Goal: Find contact information: Find contact information

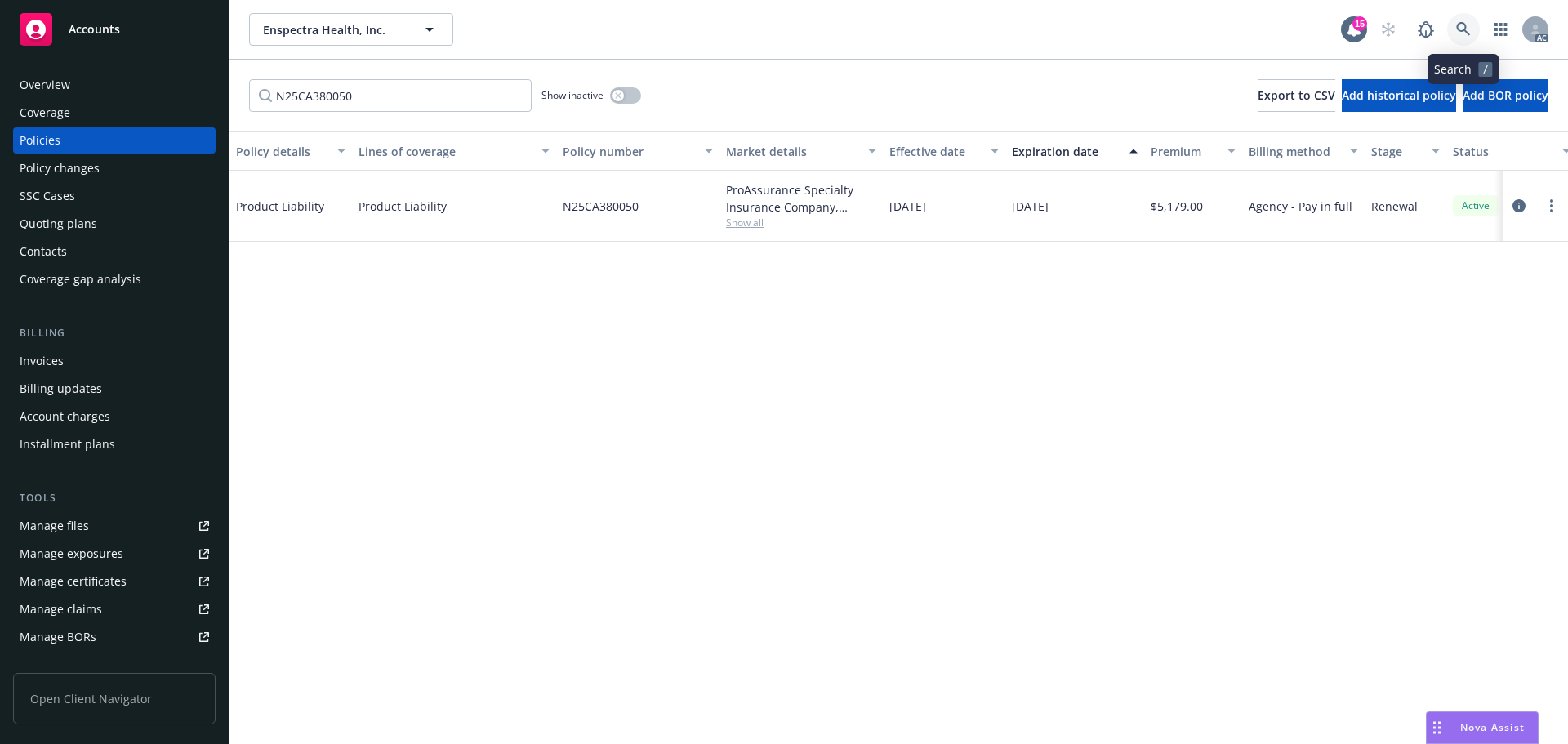
click at [1467, 27] on icon at bounding box center [1463, 28] width 14 height 14
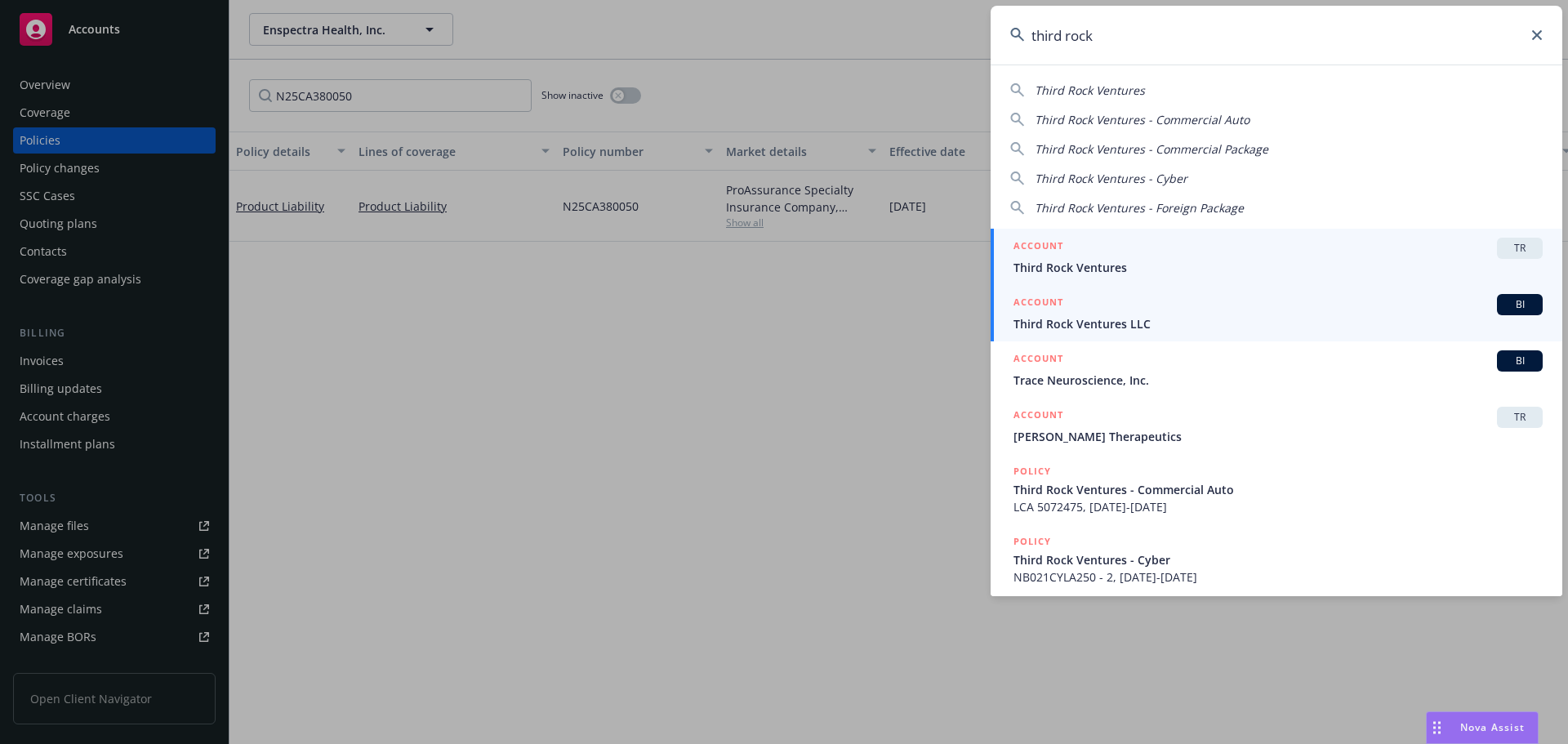
type input "third rock"
click at [1238, 307] on div "ACCOUNT BI" at bounding box center [1279, 305] width 530 height 21
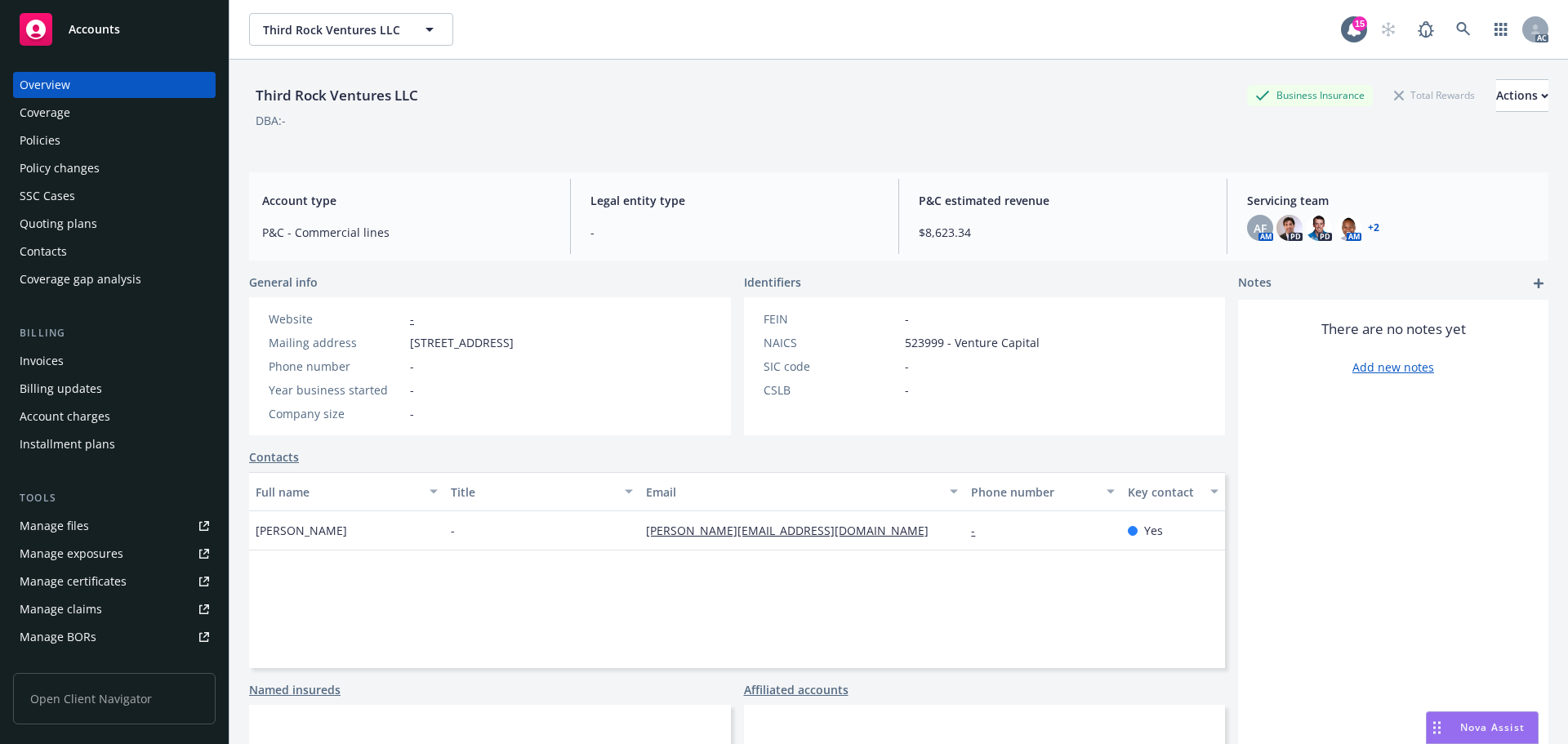
click at [103, 162] on div "Policy changes" at bounding box center [115, 168] width 190 height 27
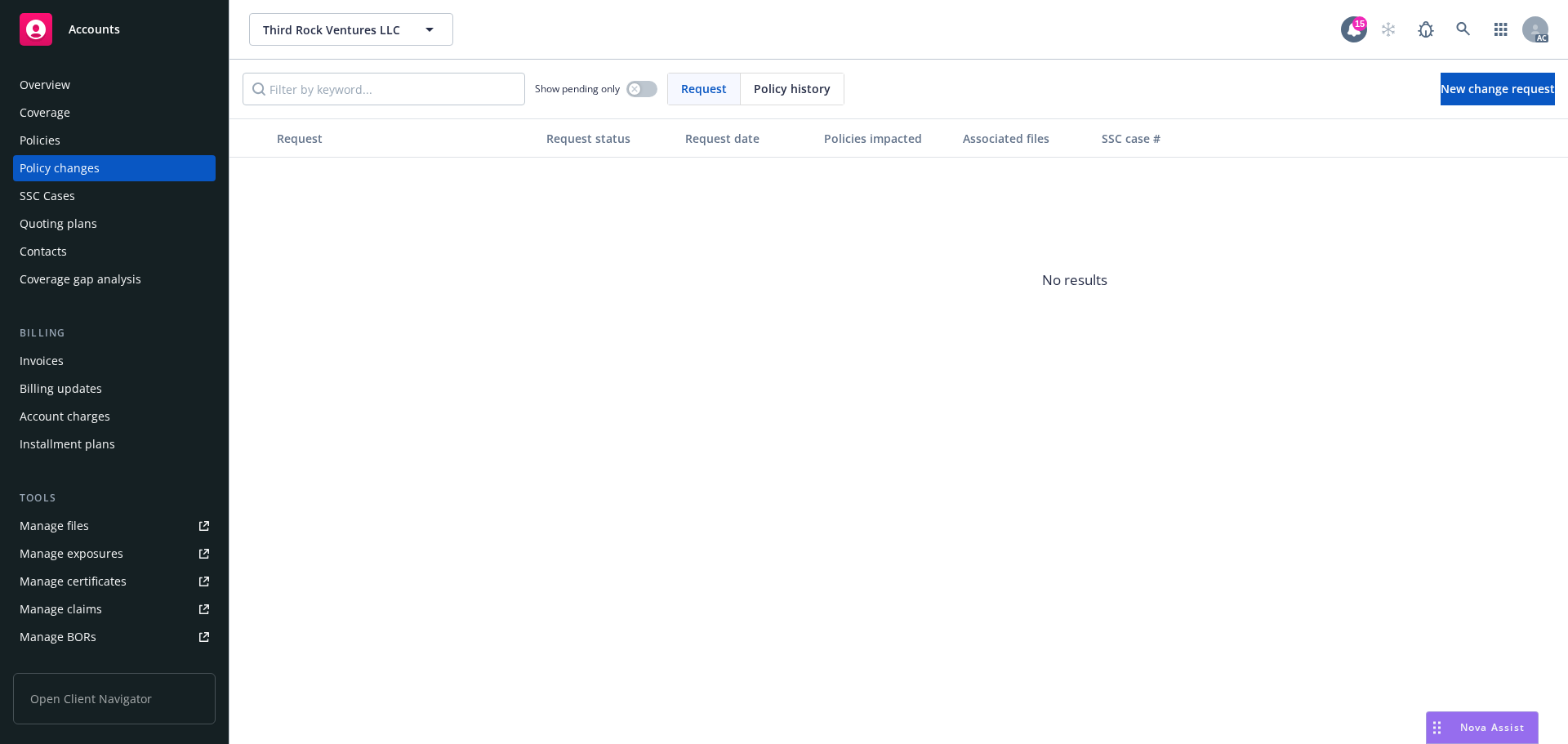
click at [67, 137] on div "Policies" at bounding box center [115, 140] width 190 height 27
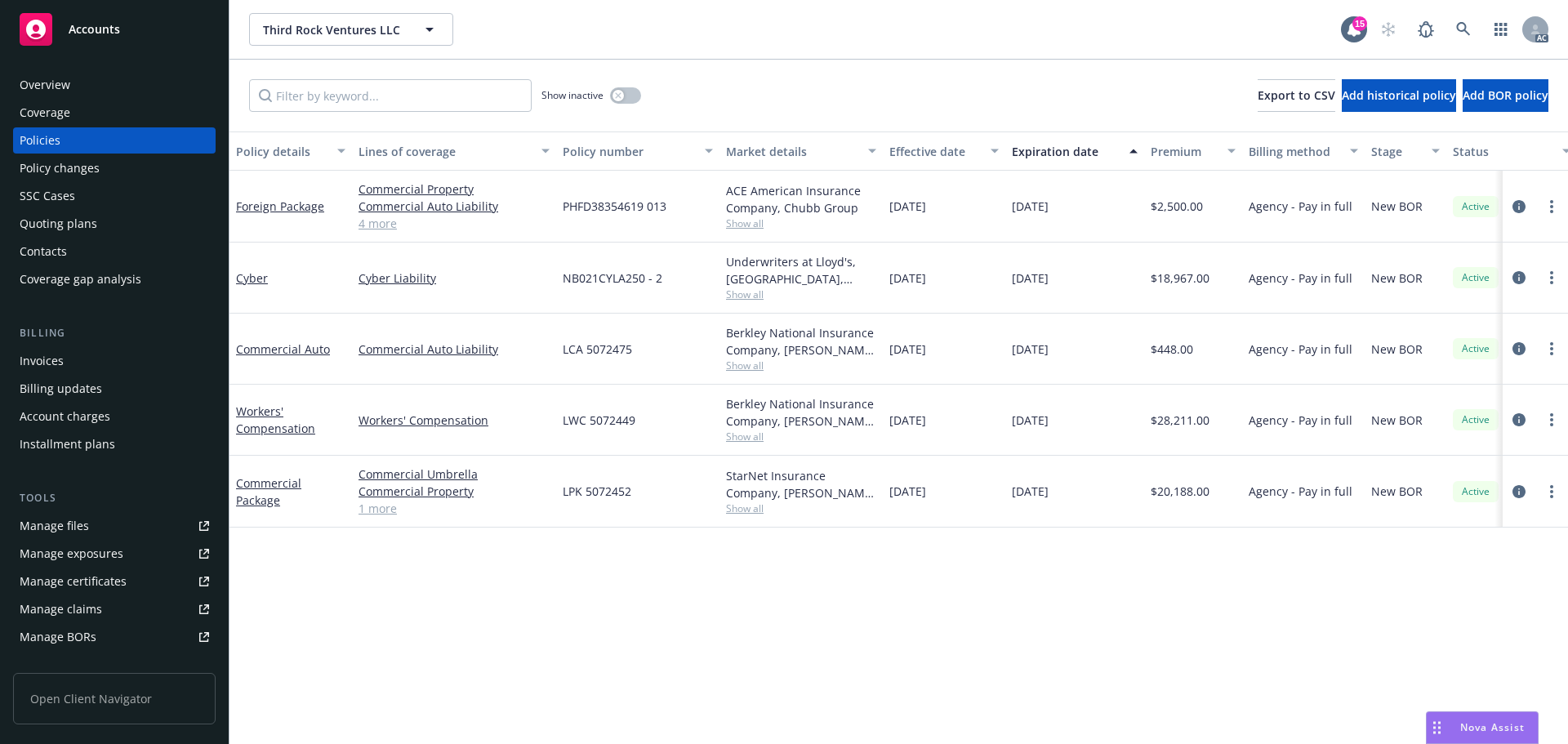
click at [613, 422] on span "LWC 5072449" at bounding box center [599, 420] width 73 height 17
click at [664, 426] on div "LWC 5072449" at bounding box center [638, 419] width 163 height 71
drag, startPoint x: 655, startPoint y: 425, endPoint x: 565, endPoint y: 415, distance: 90.6
click at [565, 415] on div "LWC 5072449" at bounding box center [638, 419] width 163 height 71
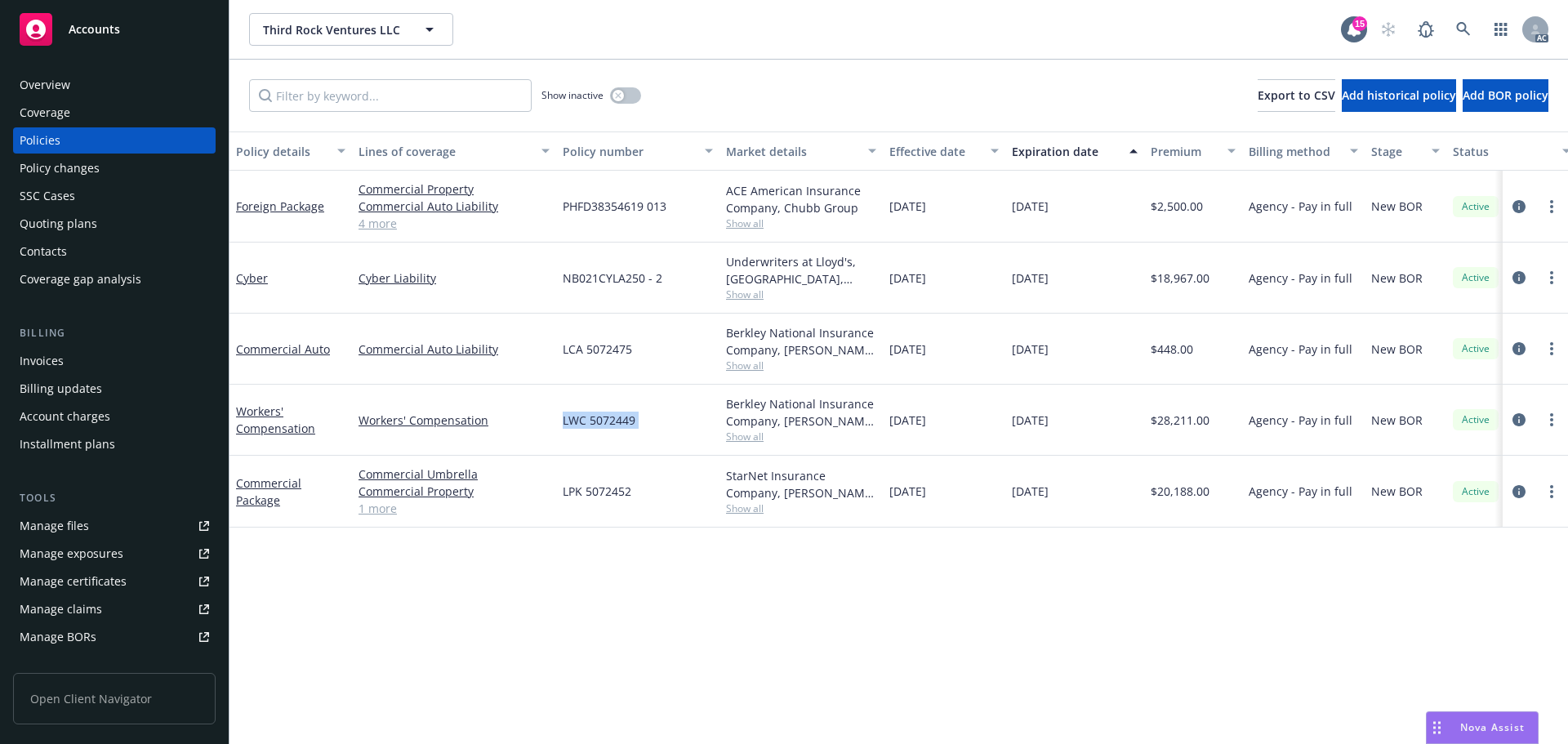
click at [121, 171] on div "Policy changes" at bounding box center [115, 168] width 190 height 27
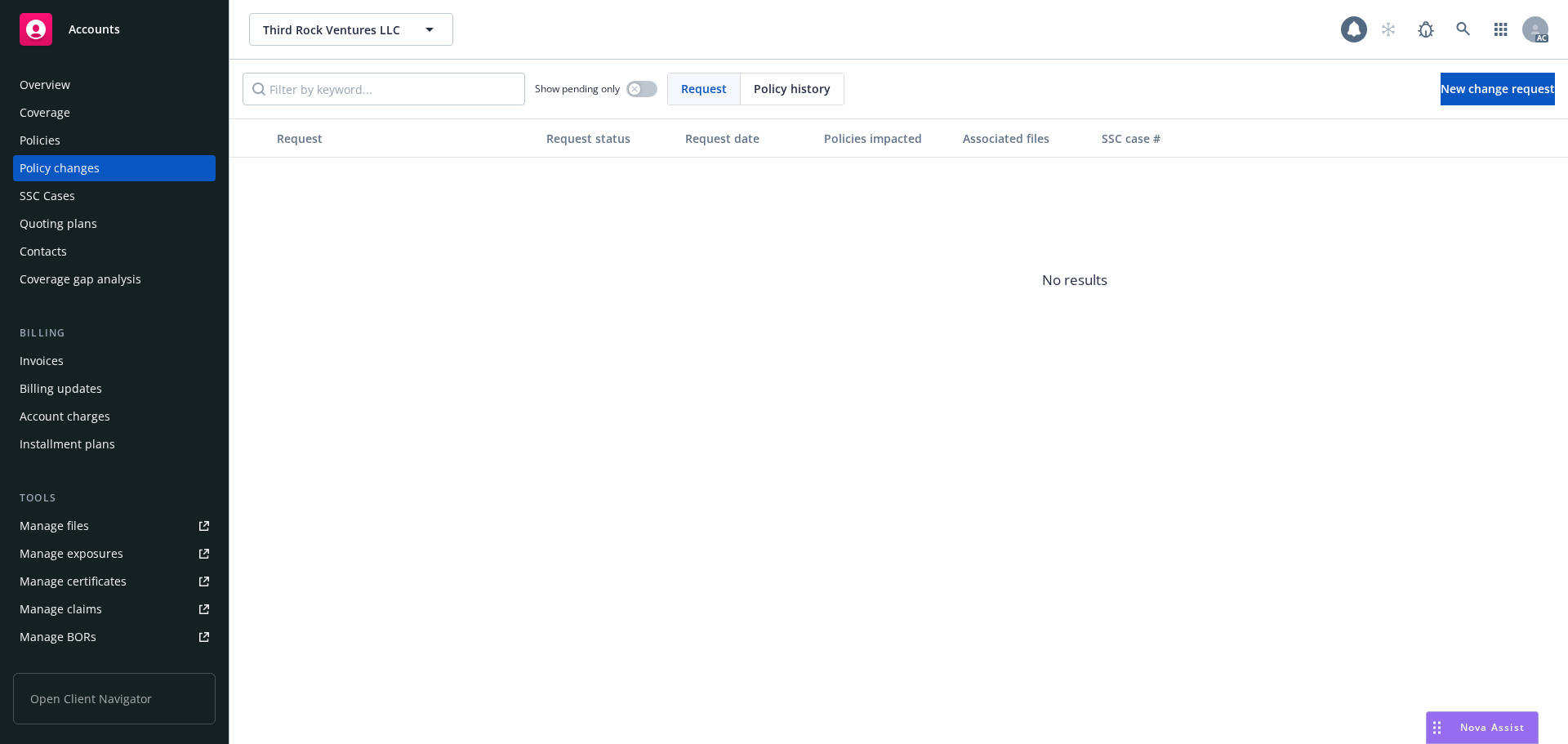
click at [785, 87] on span "Policy history" at bounding box center [792, 88] width 77 height 17
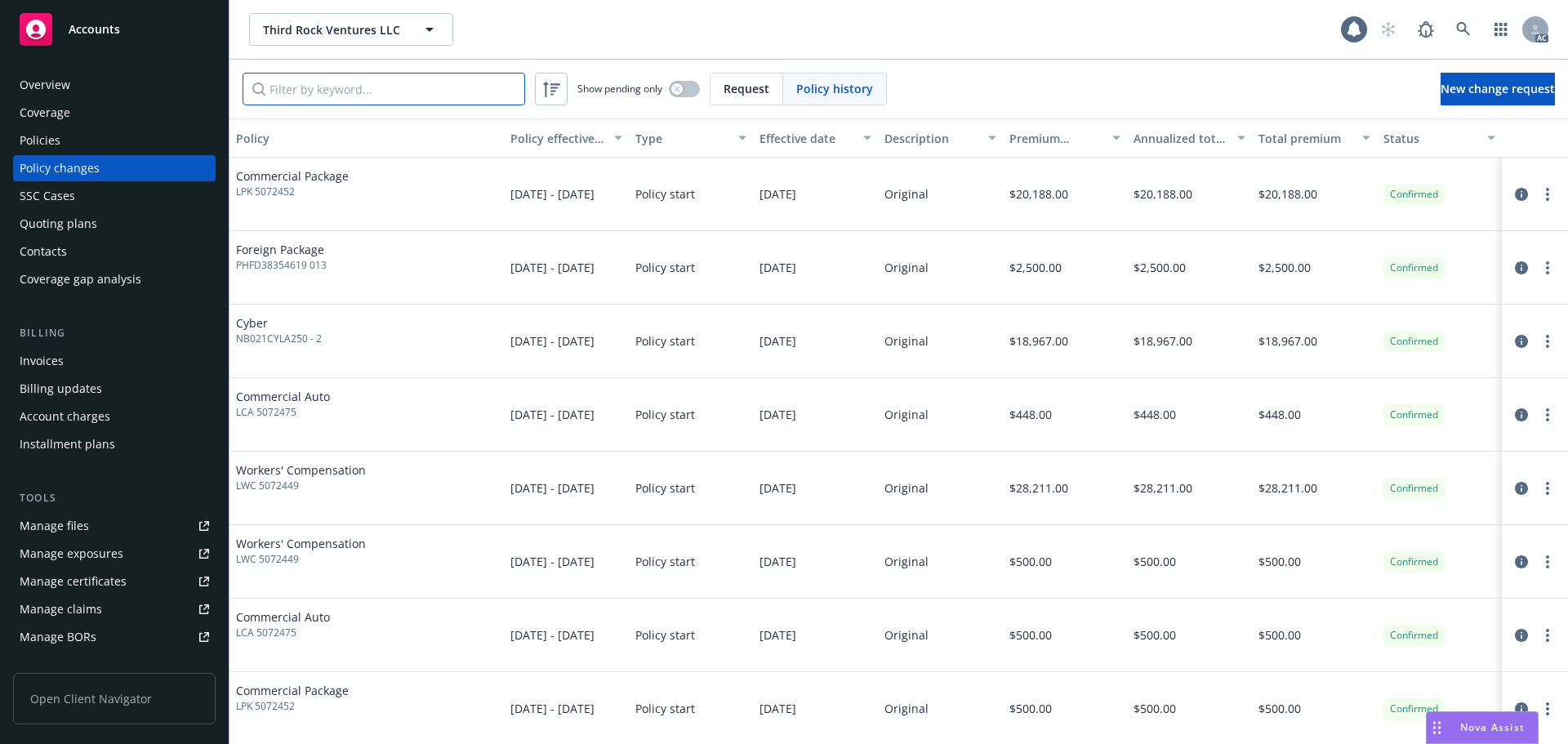
click at [495, 89] on input "Filter by keyword..." at bounding box center [384, 89] width 283 height 32
paste input "LWC 5072449"
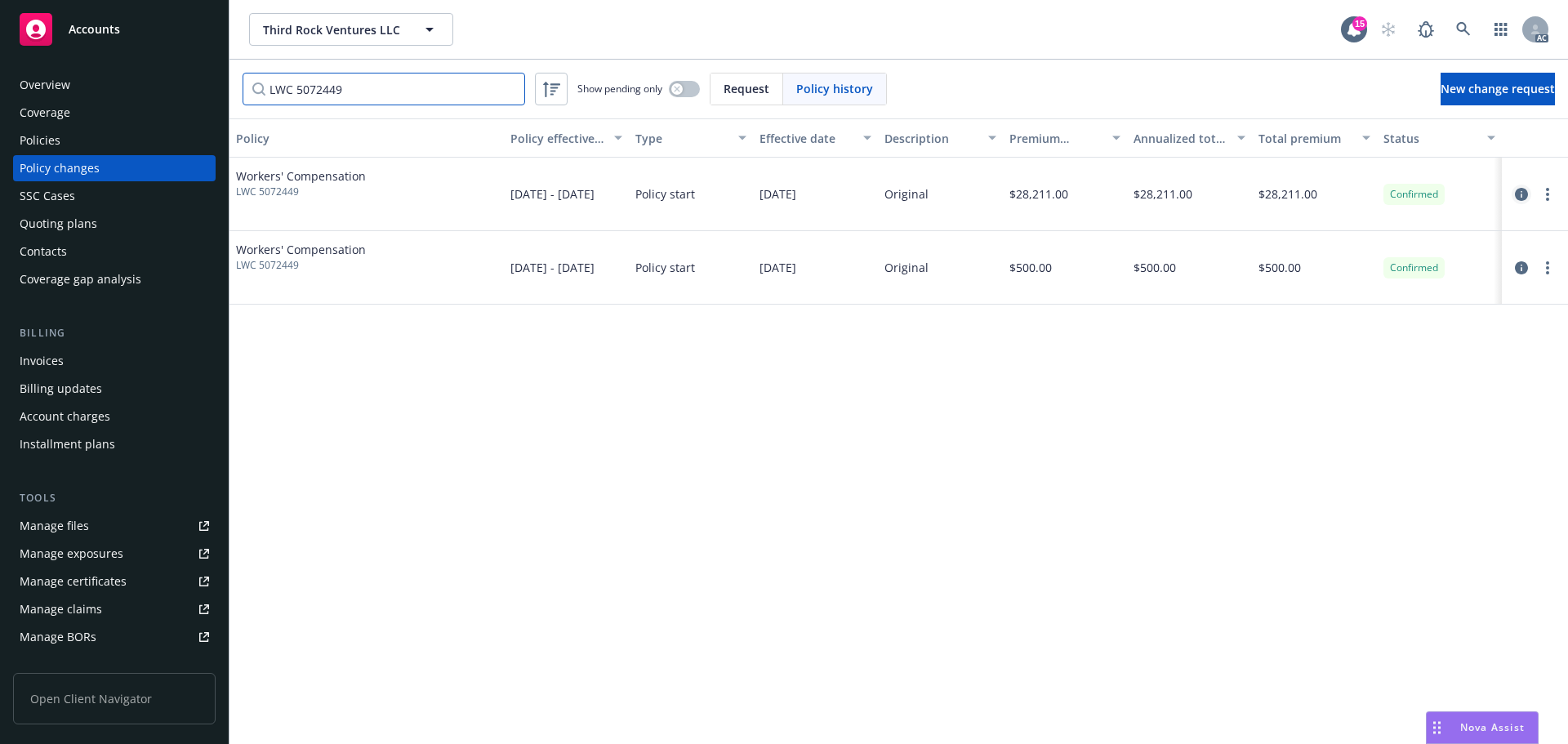
type input "LWC 5072449"
click at [1514, 189] on link "circleInformation" at bounding box center [1521, 194] width 20 height 20
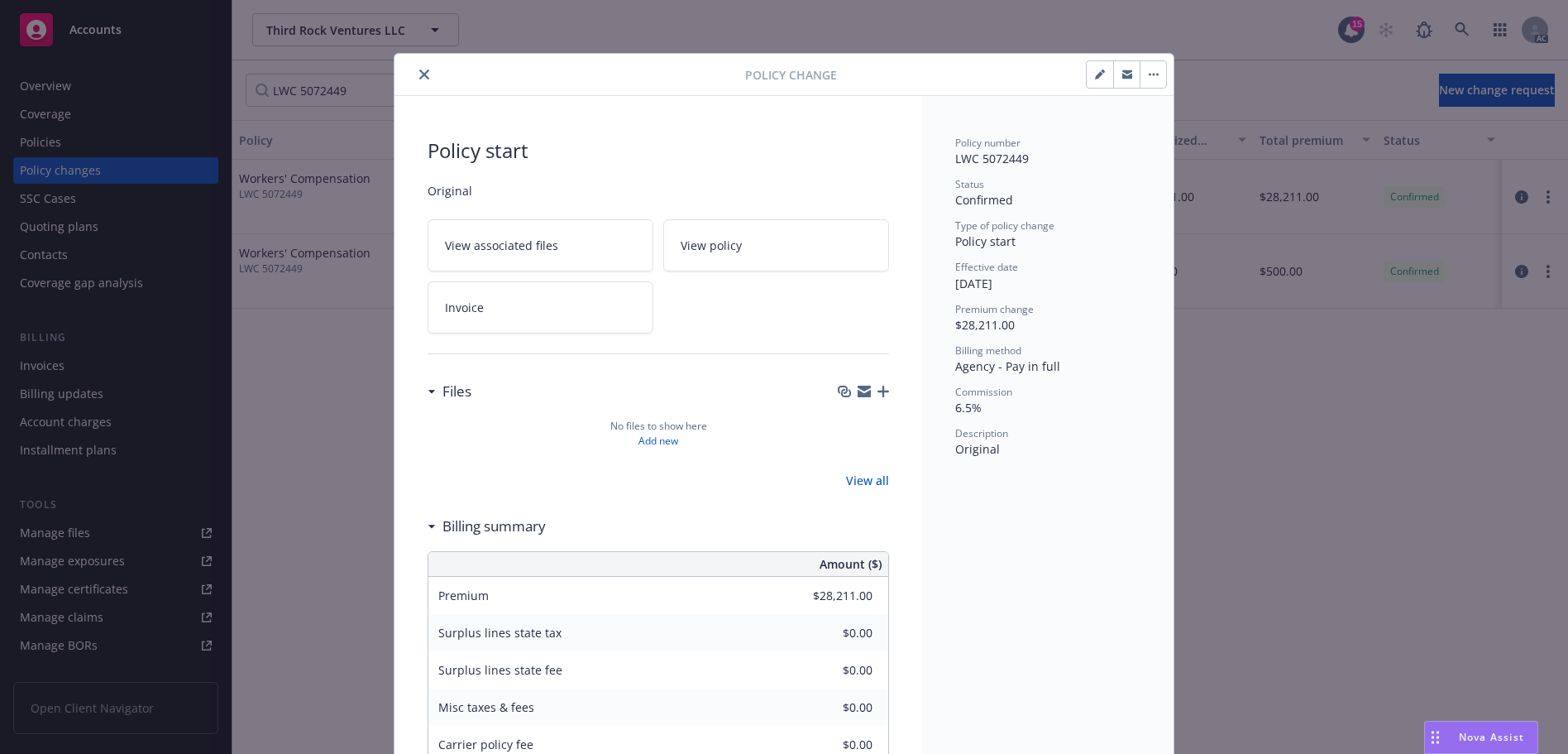
click at [424, 75] on button "close" at bounding box center [424, 74] width 20 height 20
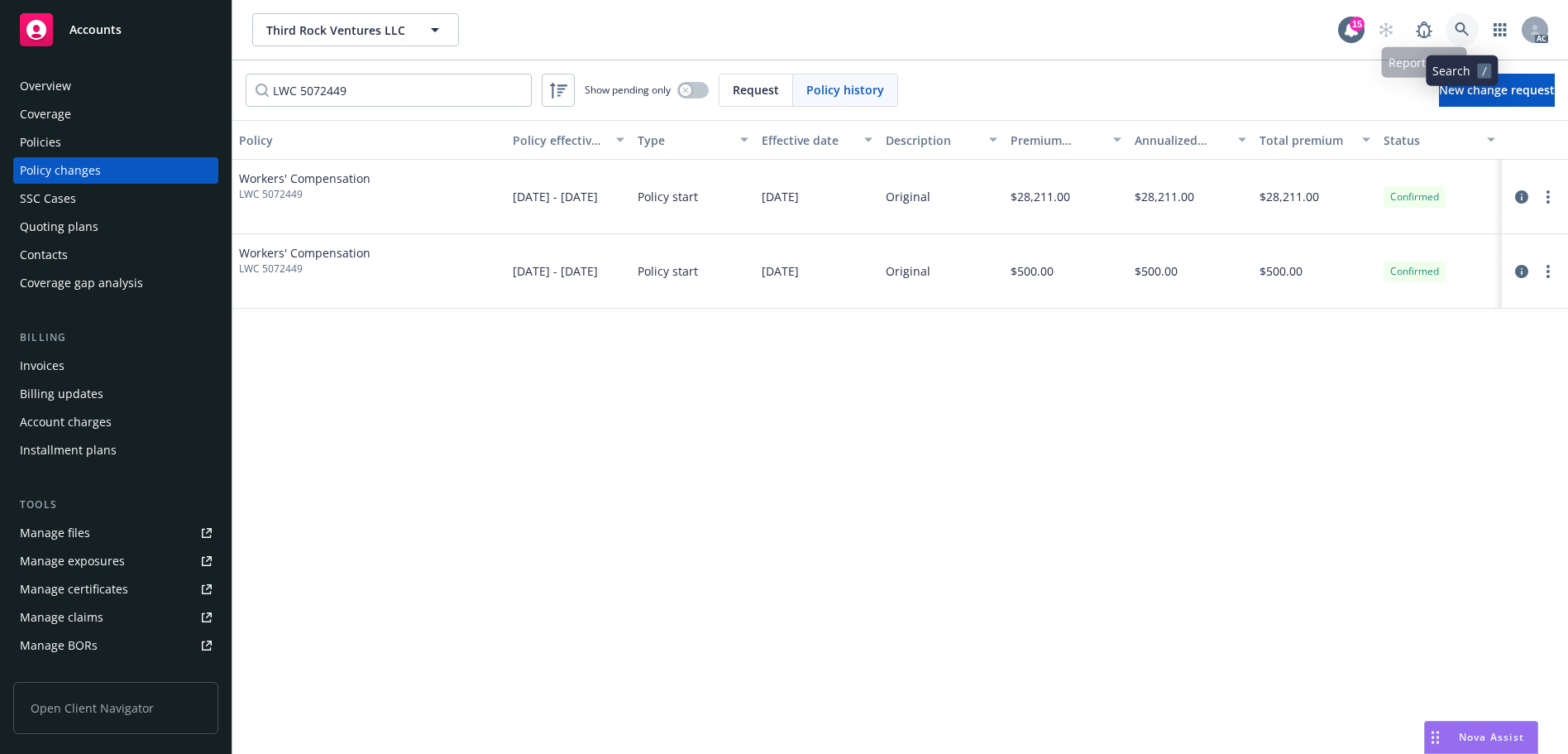
click at [1460, 35] on icon at bounding box center [1462, 29] width 14 height 14
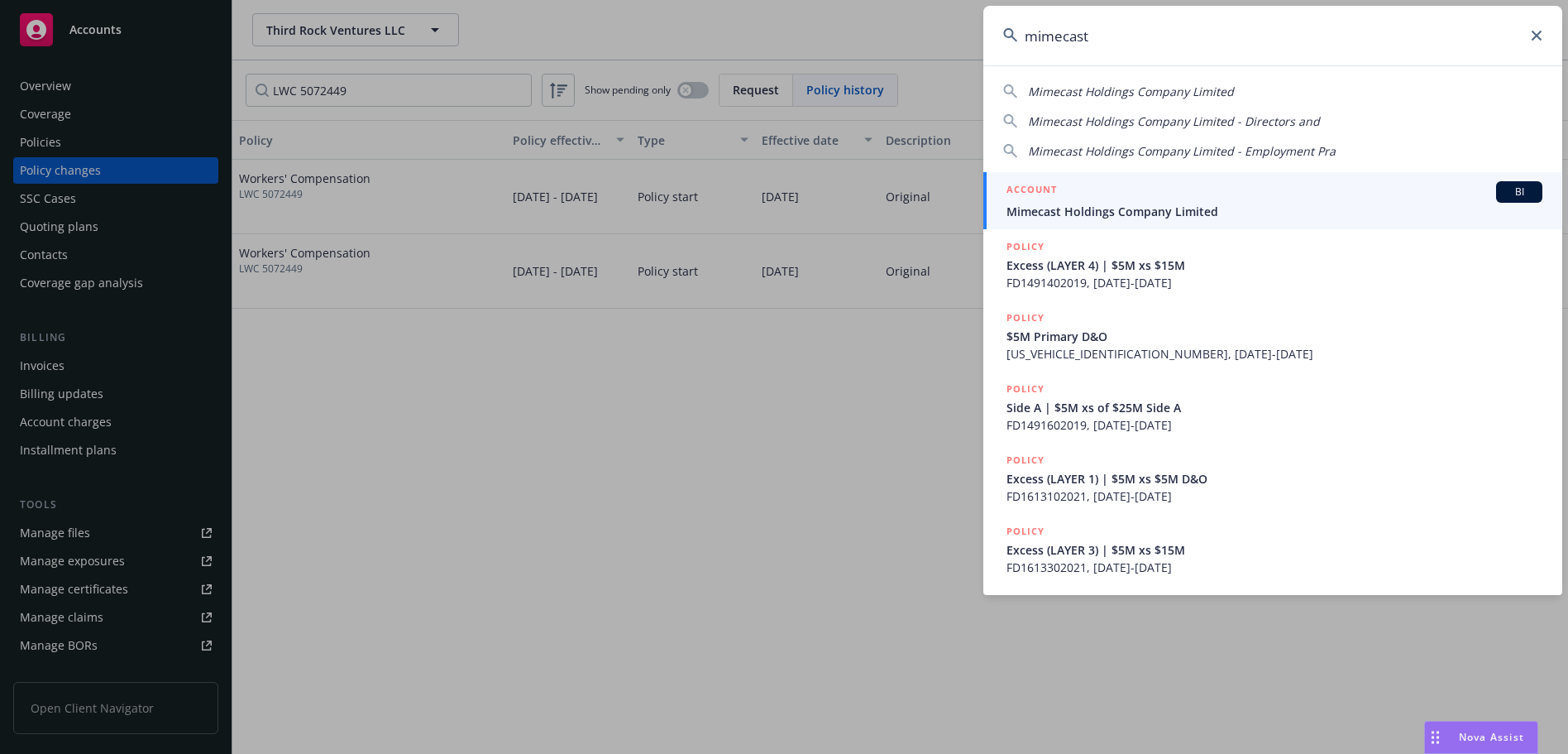
type input "mimecast"
click at [1316, 186] on div "ACCOUNT BI" at bounding box center [1275, 191] width 536 height 21
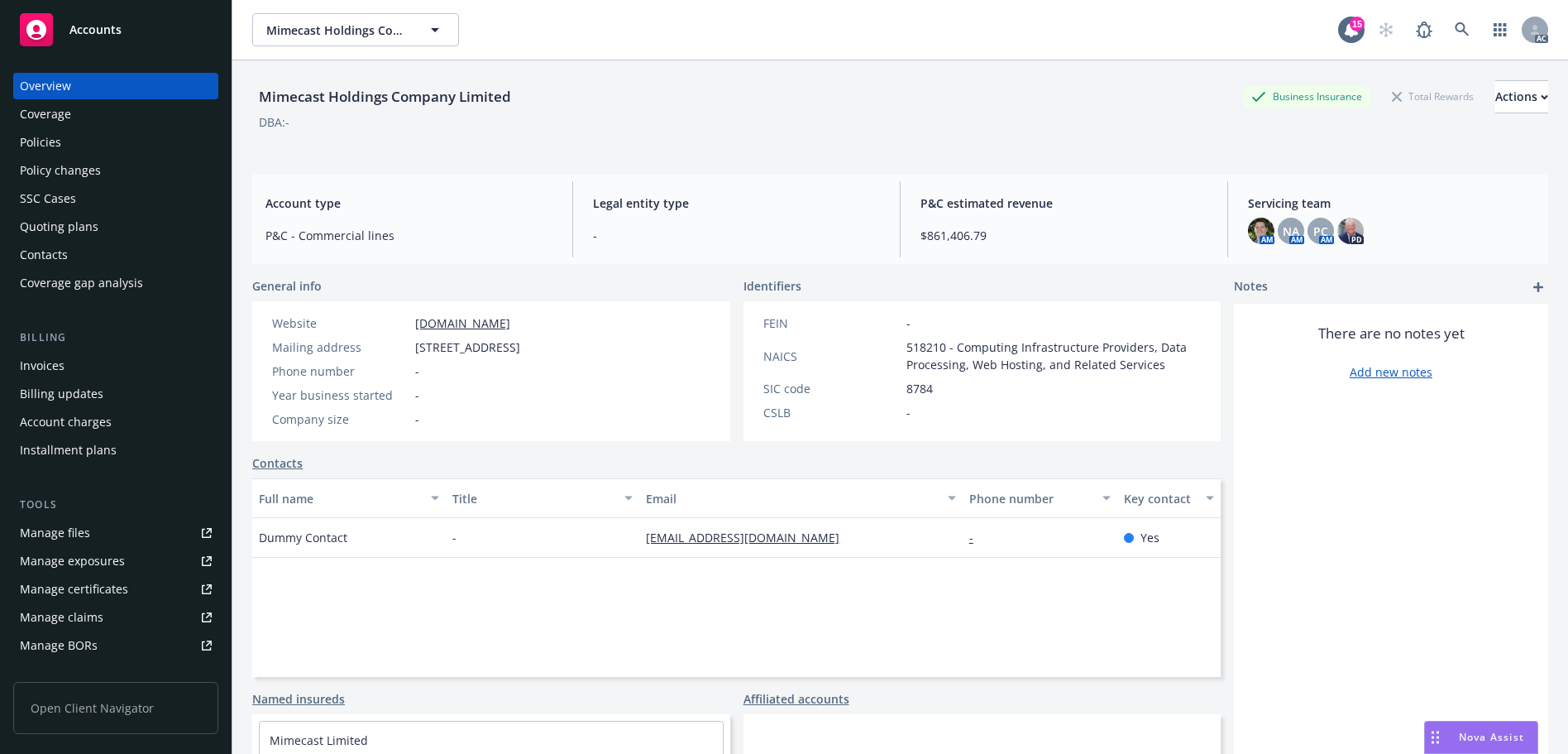
click at [63, 145] on div "Policies" at bounding box center [116, 142] width 192 height 27
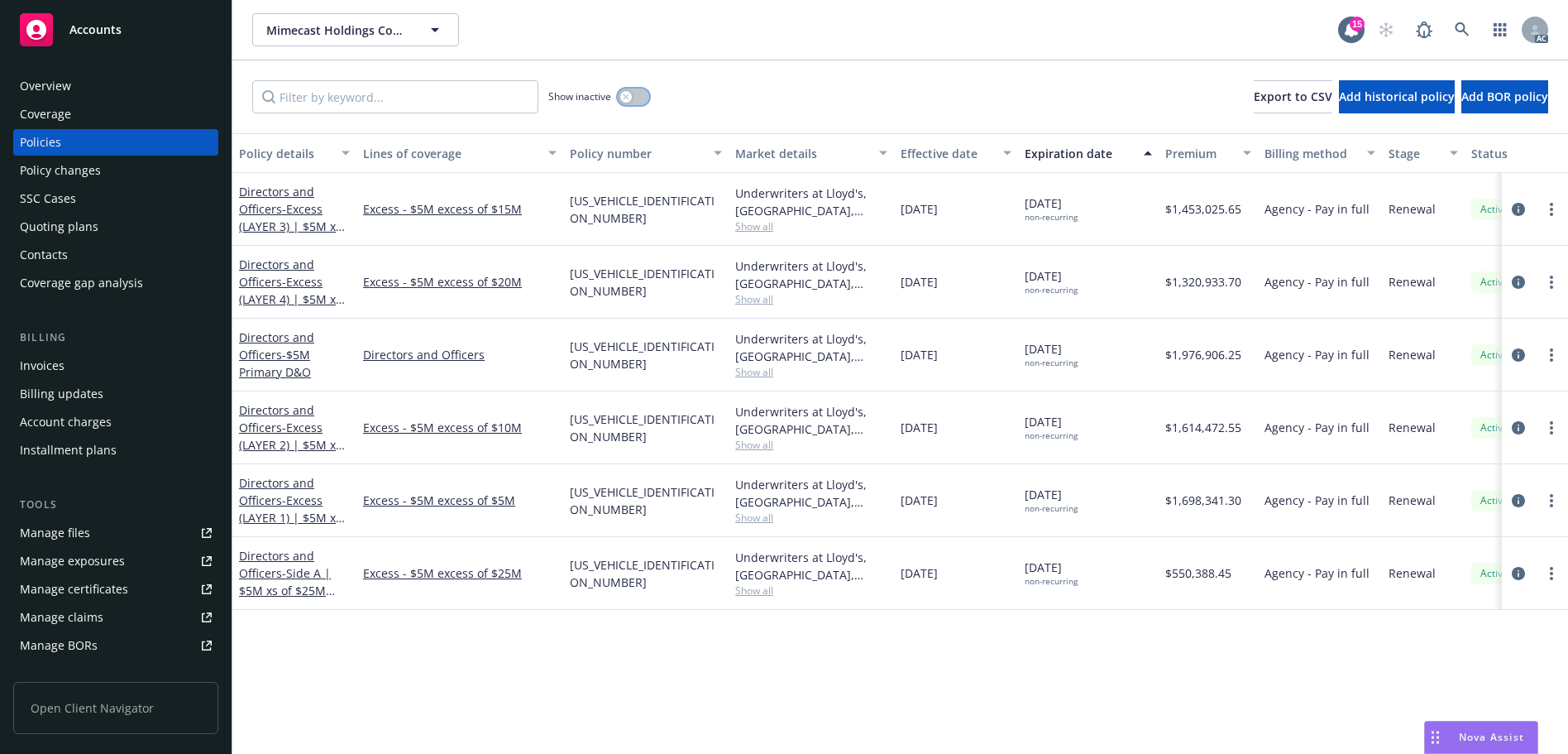
click at [636, 98] on button "button" at bounding box center [634, 96] width 32 height 16
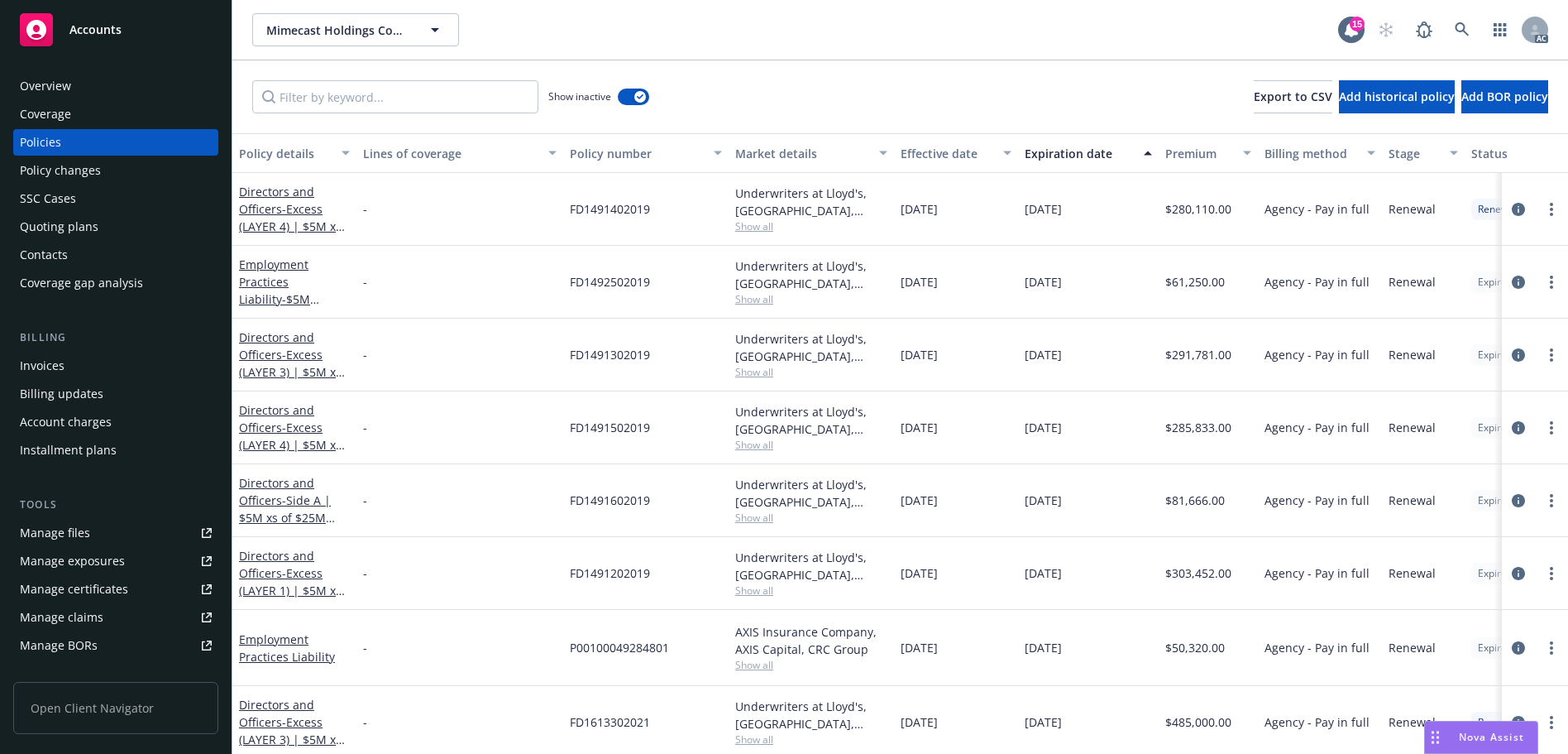
click at [759, 63] on div "Show inactive Export to CSV Add historical policy Add BOR policy" at bounding box center [901, 97] width 1336 height 73
click at [64, 162] on div "Policy changes" at bounding box center [61, 170] width 81 height 27
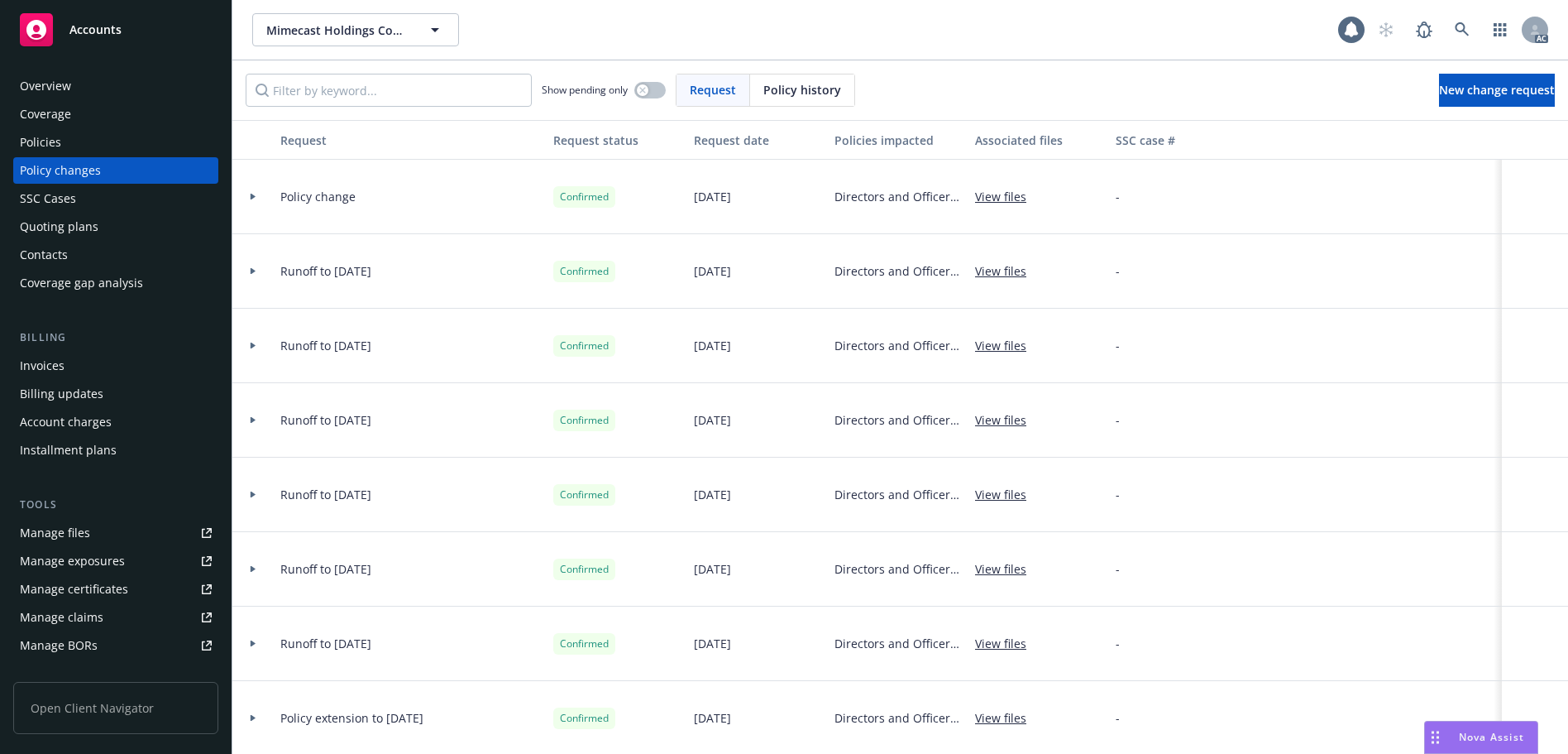
drag, startPoint x: 805, startPoint y: 96, endPoint x: 779, endPoint y: 96, distance: 26.0
click at [790, 96] on span "Policy history" at bounding box center [802, 89] width 78 height 17
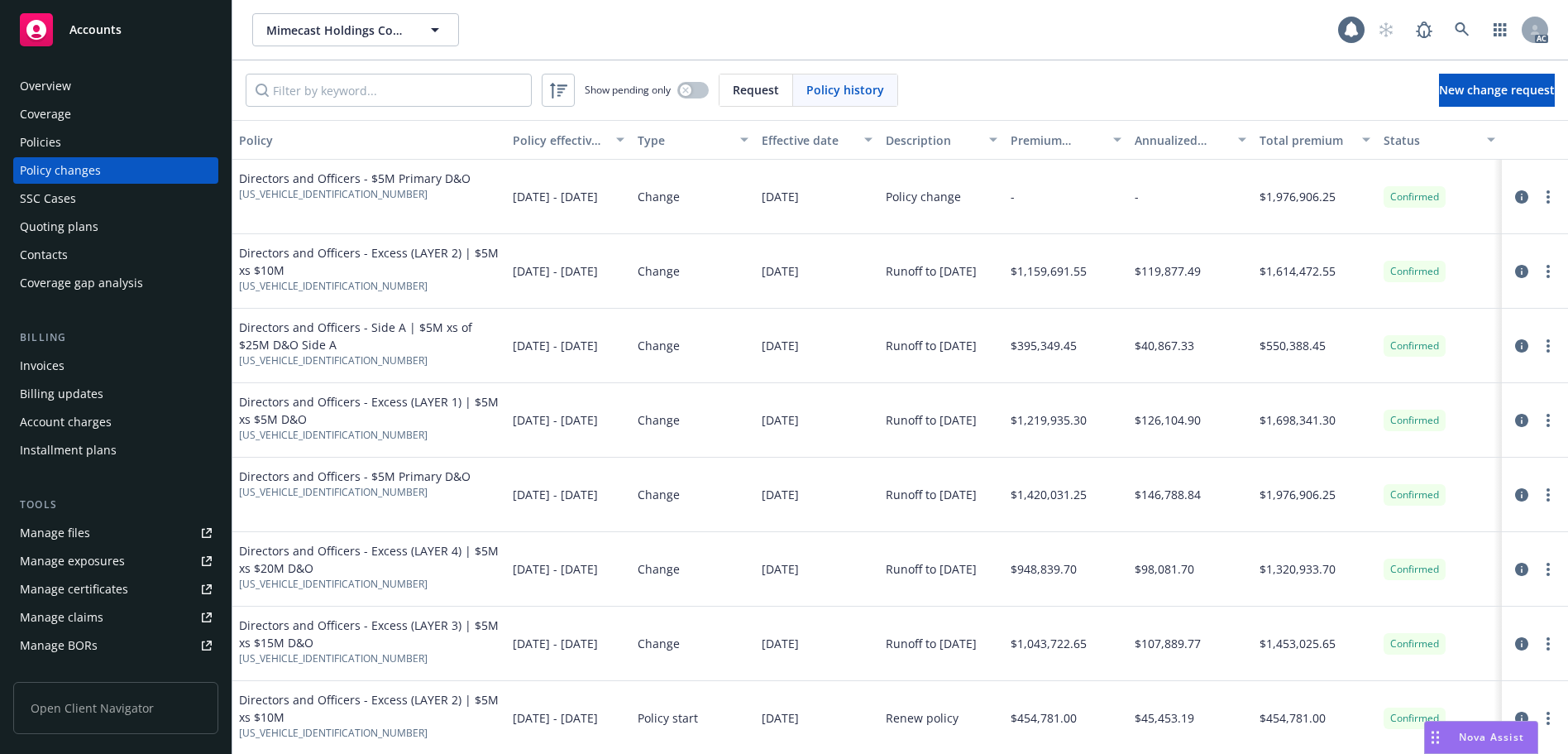
click at [465, 72] on div "Show pending only Request Policy history New change request" at bounding box center [901, 90] width 1336 height 60
click at [460, 96] on input "Filter by keyword..." at bounding box center [389, 90] width 286 height 33
paste input "[US_VEHICLE_IDENTIFICATION_NUMBER]"
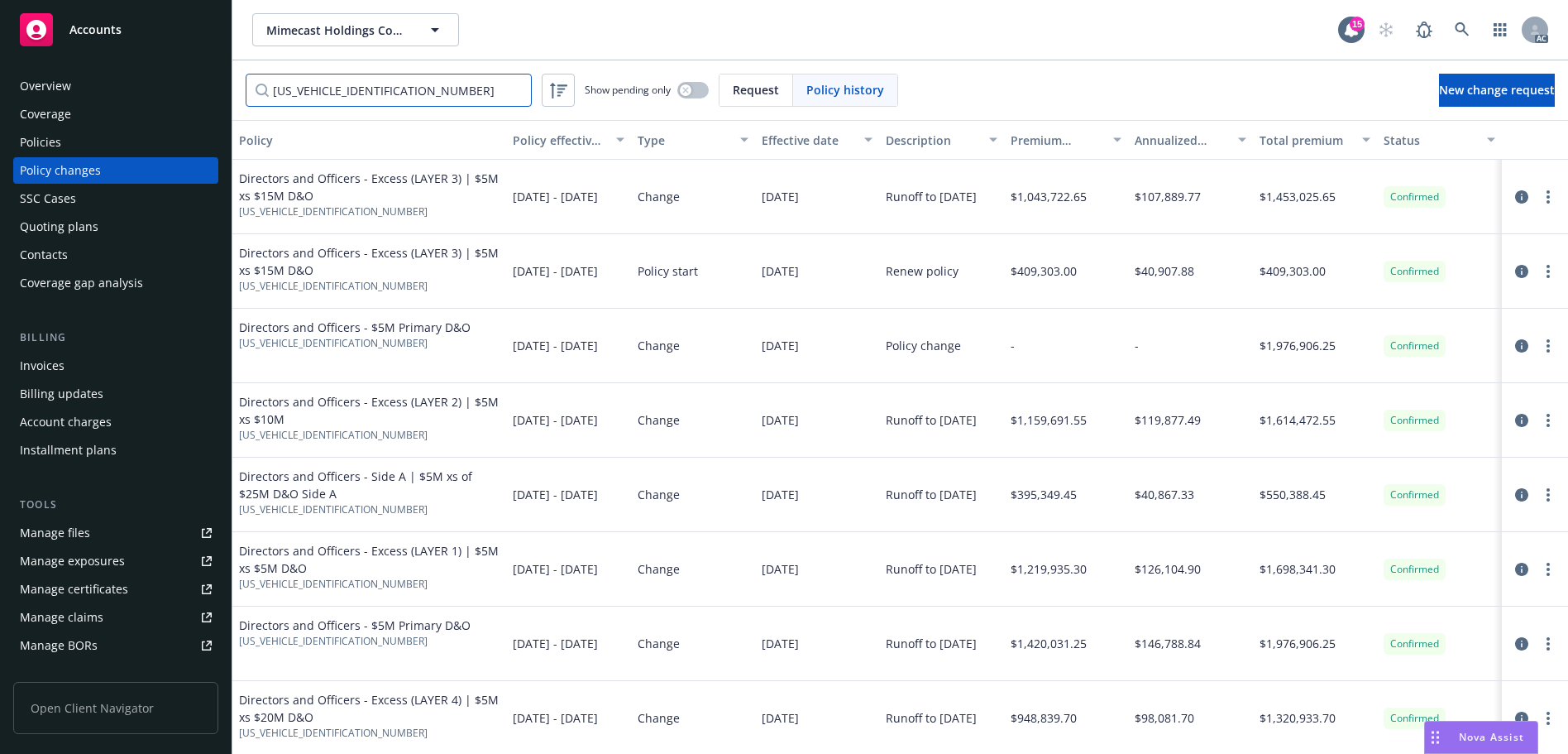
type input "[US_VEHICLE_IDENTIFICATION_NUMBER]"
click at [72, 370] on div "Invoices" at bounding box center [116, 366] width 192 height 27
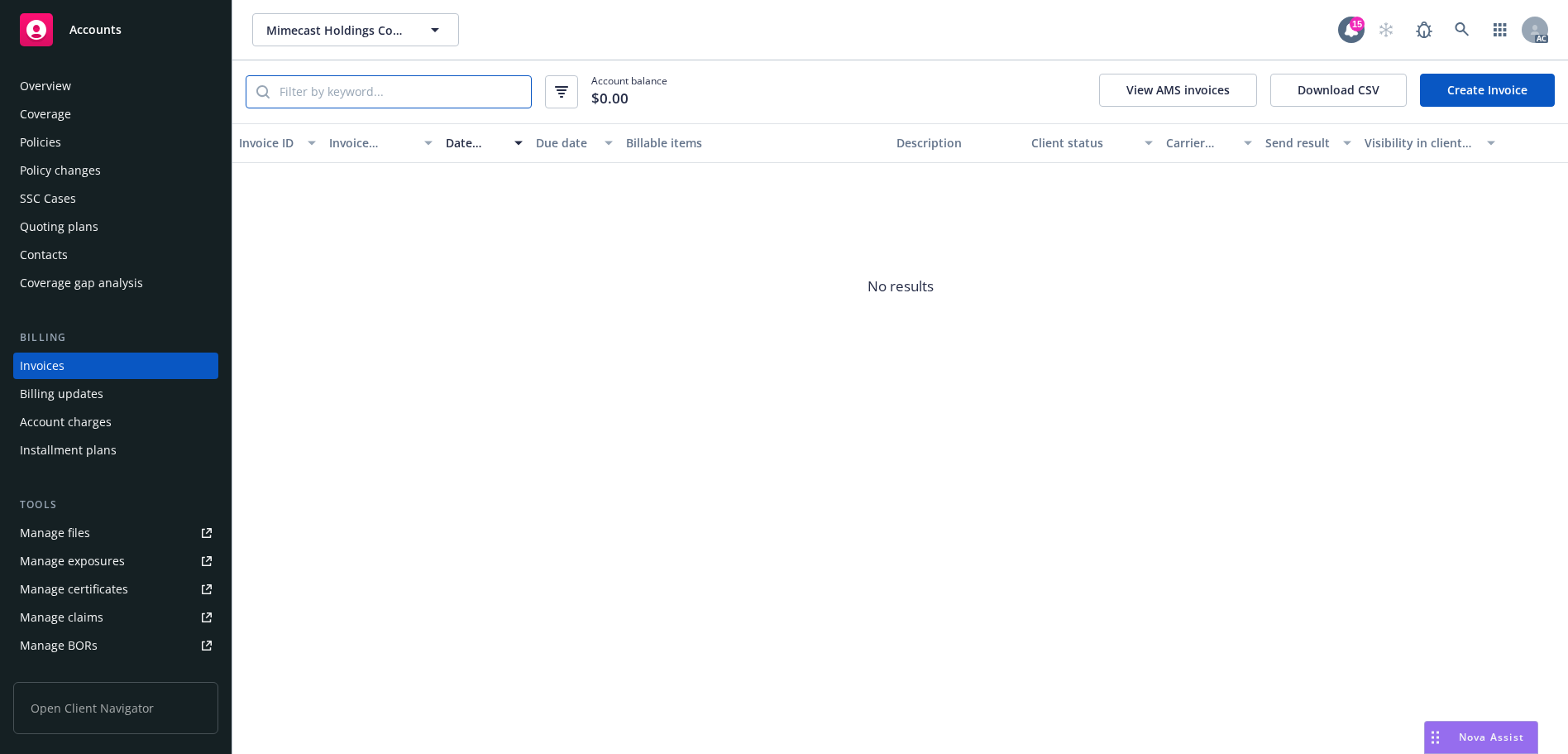
click at [405, 94] on input "search" at bounding box center [401, 91] width 261 height 32
paste input "[US_VEHICLE_IDENTIFICATION_NUMBER]"
type input "[US_VEHICLE_IDENTIFICATION_NUMBER]"
drag, startPoint x: 516, startPoint y: 90, endPoint x: 373, endPoint y: 105, distance: 143.8
click at [516, 91] on input "[US_VEHICLE_IDENTIFICATION_NUMBER]" at bounding box center [401, 91] width 261 height 32
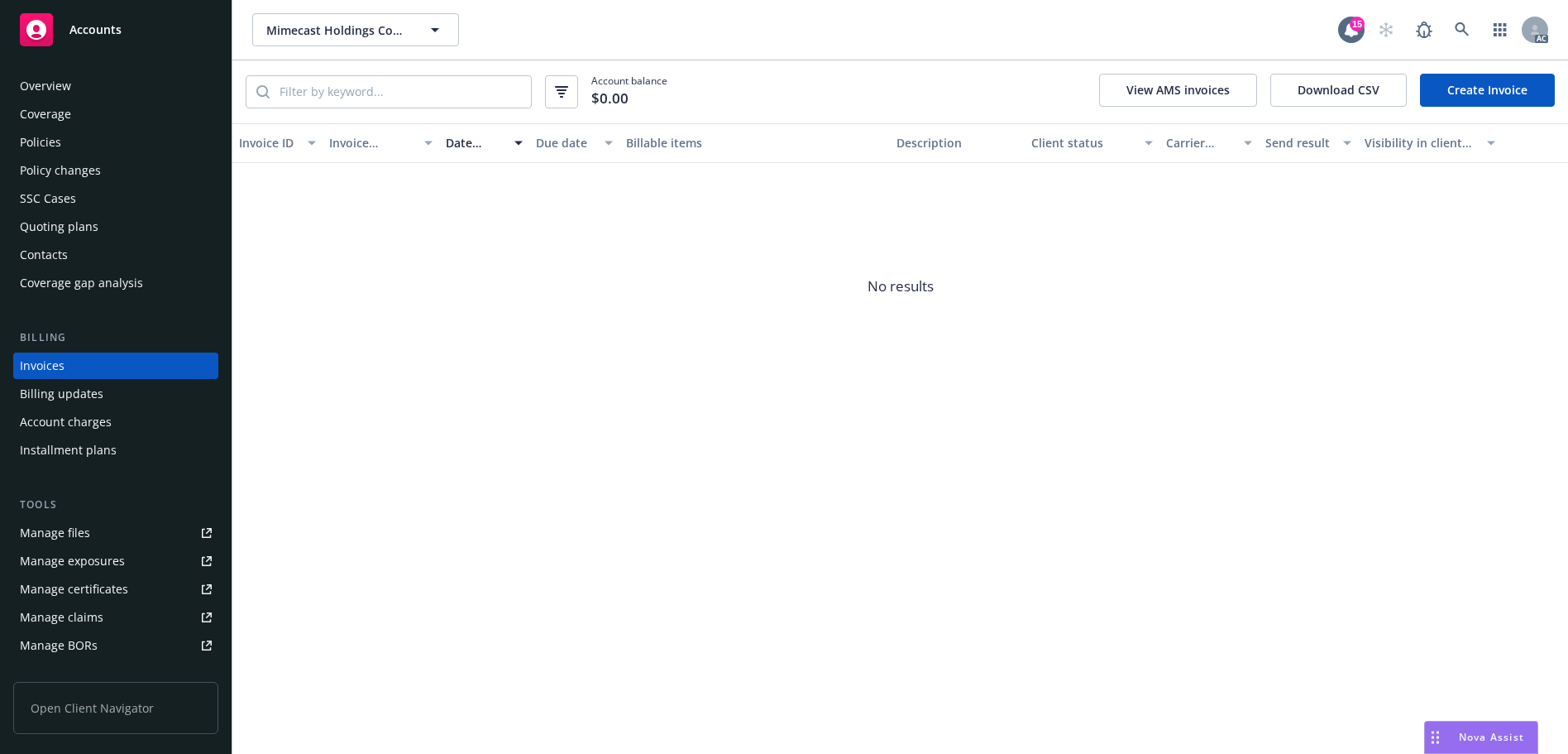
click at [78, 176] on div "Policy changes" at bounding box center [61, 170] width 81 height 27
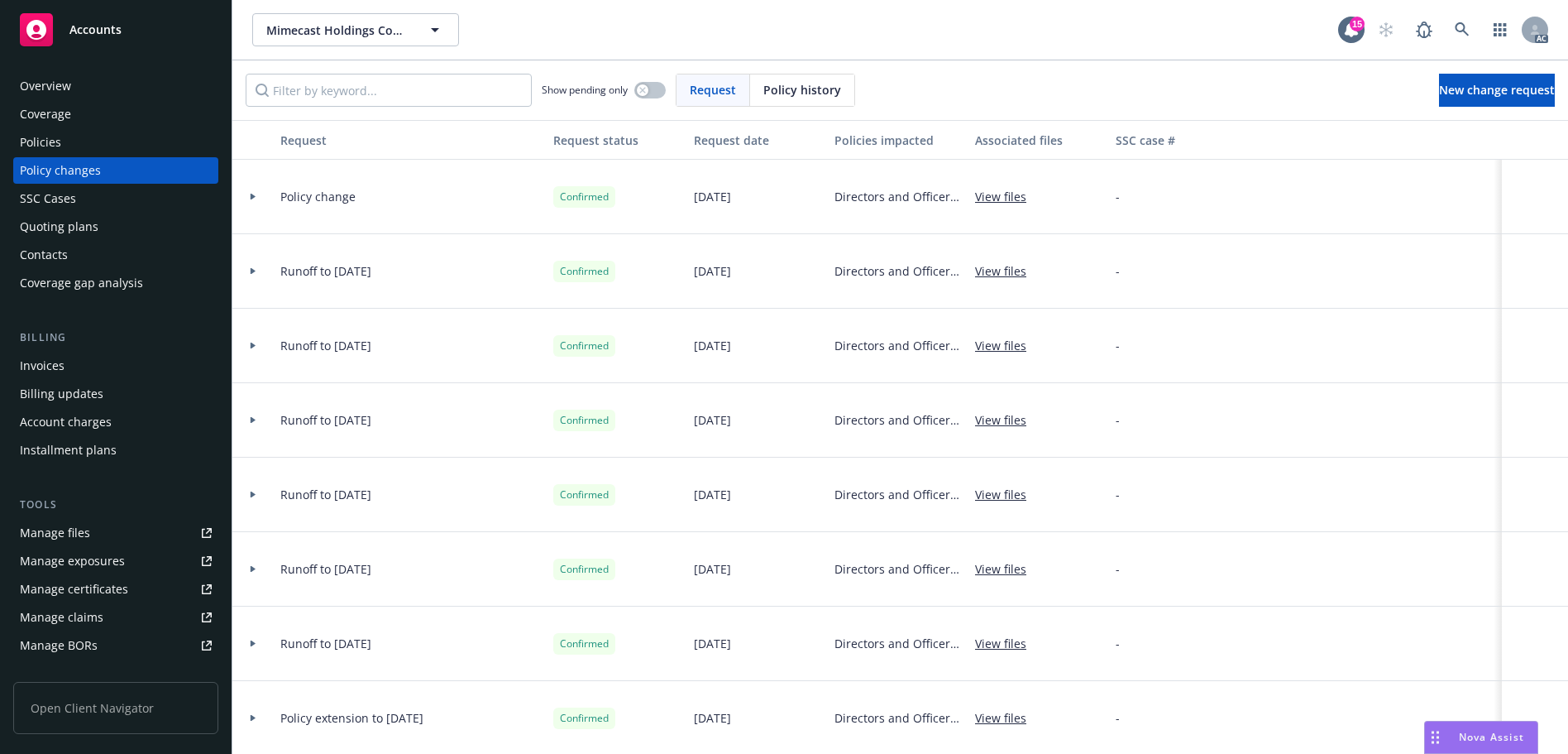
click at [751, 88] on div "Policy history" at bounding box center [802, 89] width 104 height 32
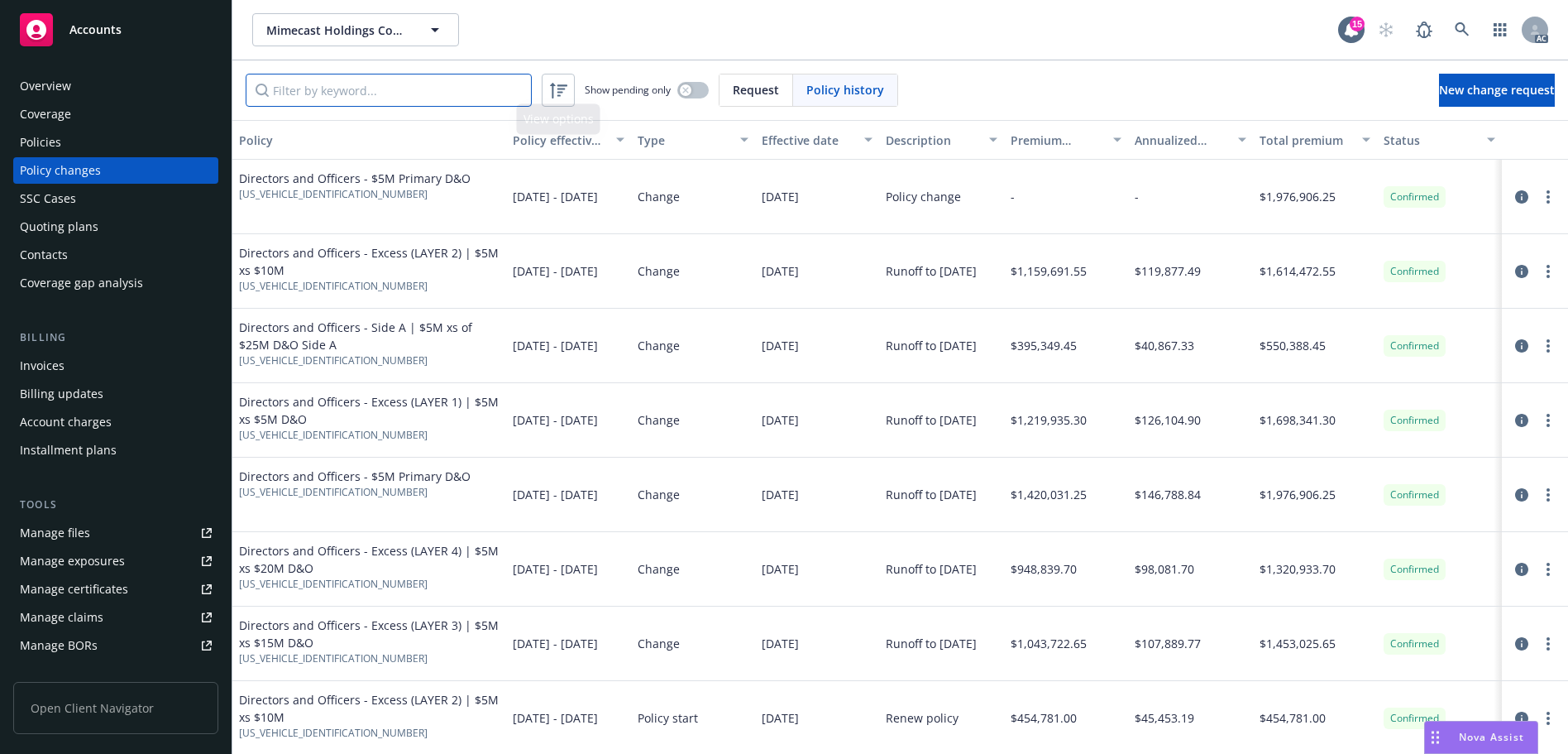
click at [450, 86] on input "Filter by keyword..." at bounding box center [389, 90] width 286 height 33
paste input "[US_VEHICLE_IDENTIFICATION_NUMBER]"
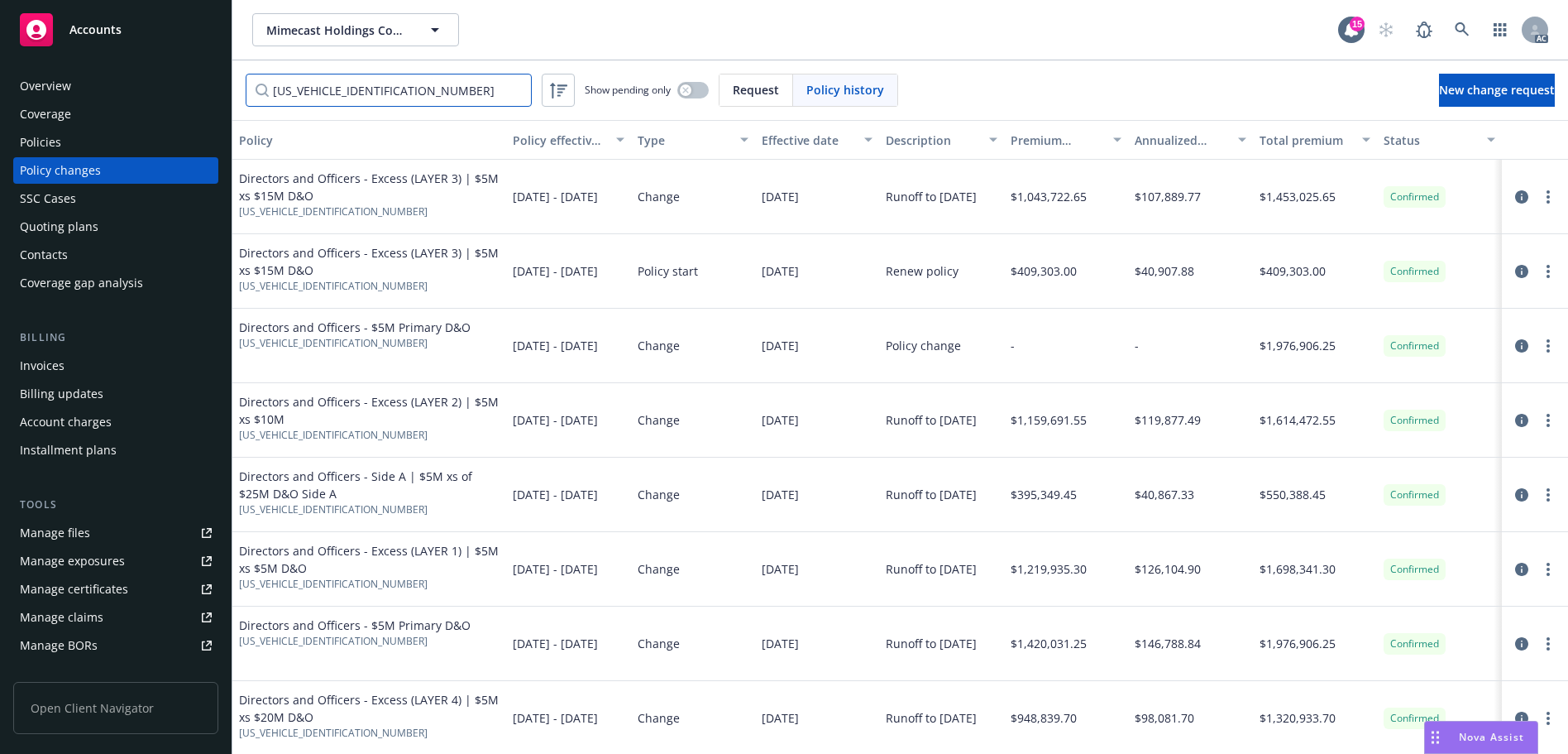
type input "[US_VEHICLE_IDENTIFICATION_NUMBER]"
click at [1460, 33] on icon at bounding box center [1462, 29] width 14 height 14
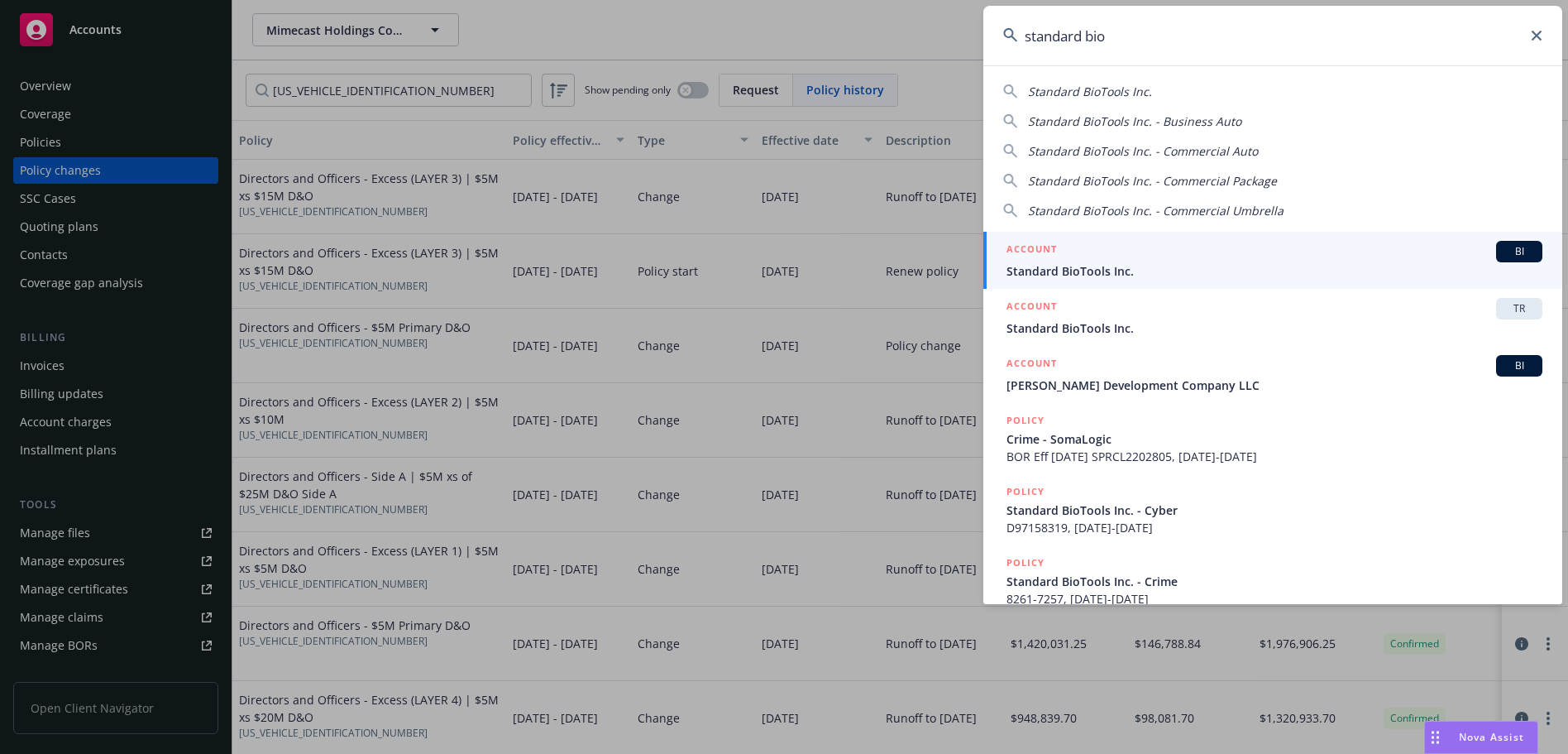
type input "standard bio"
drag, startPoint x: 1104, startPoint y: 260, endPoint x: 1094, endPoint y: 261, distance: 10.0
click at [1104, 260] on div "ACCOUNT BI" at bounding box center [1275, 251] width 536 height 21
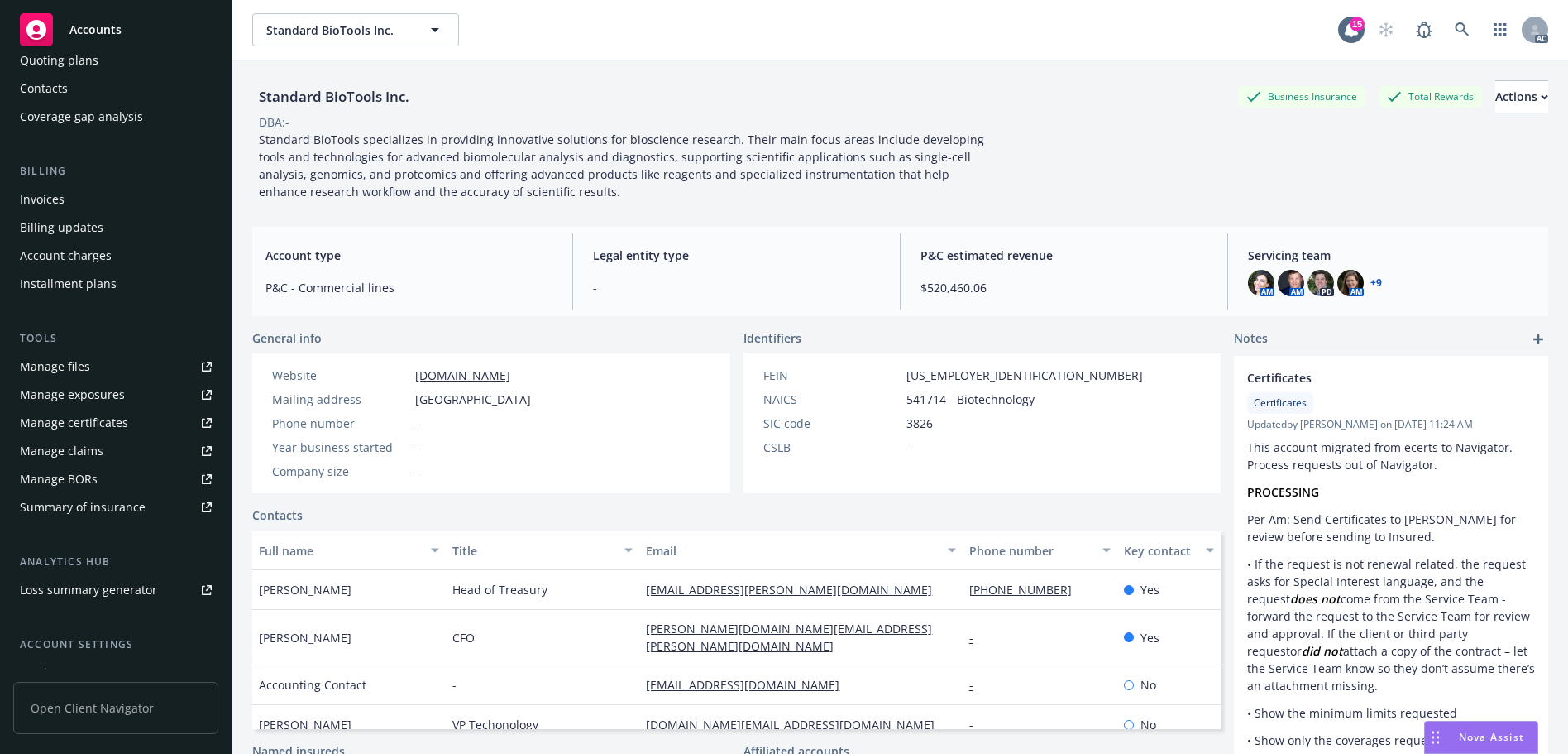
scroll to position [296, 0]
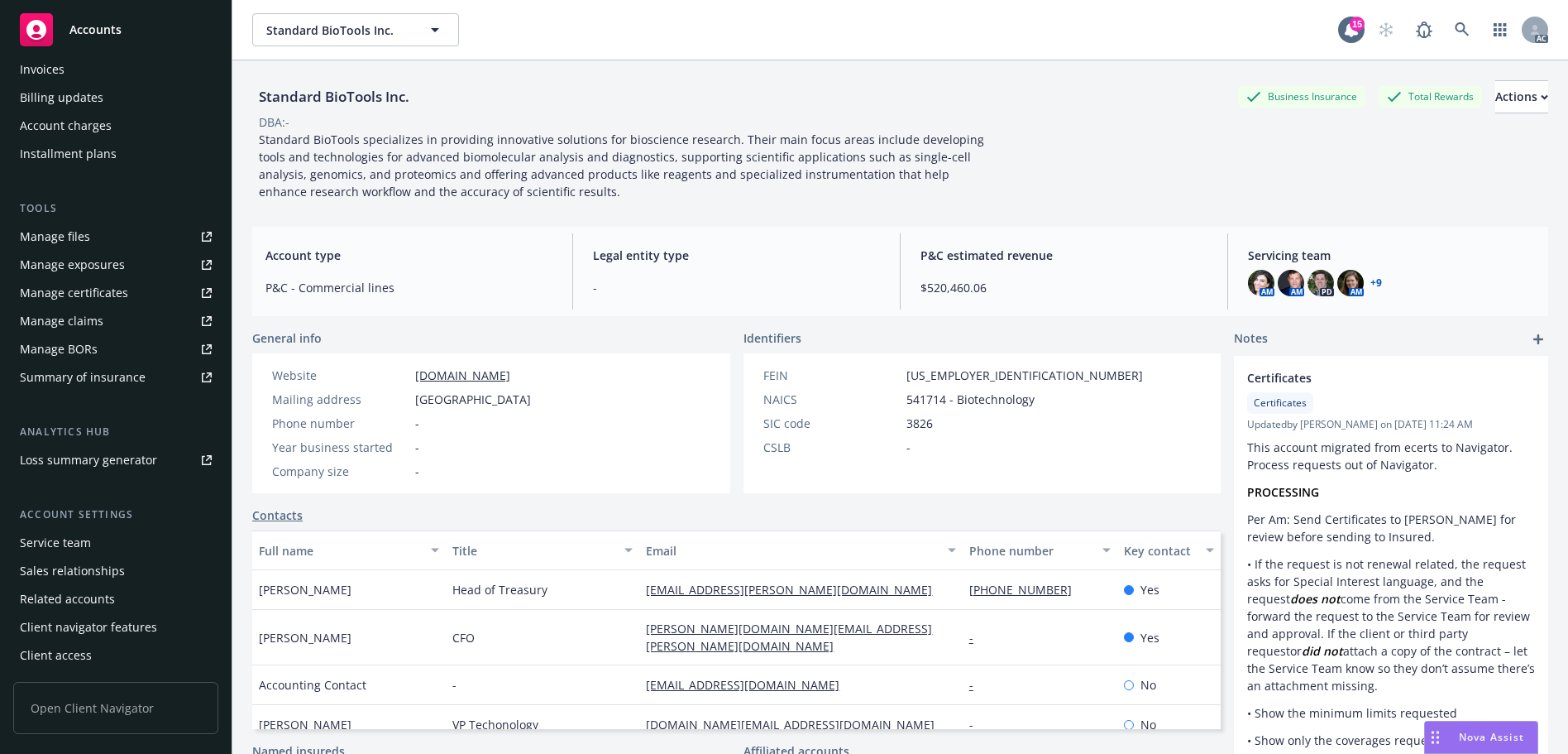
click at [92, 539] on div "Service team" at bounding box center [116, 543] width 192 height 27
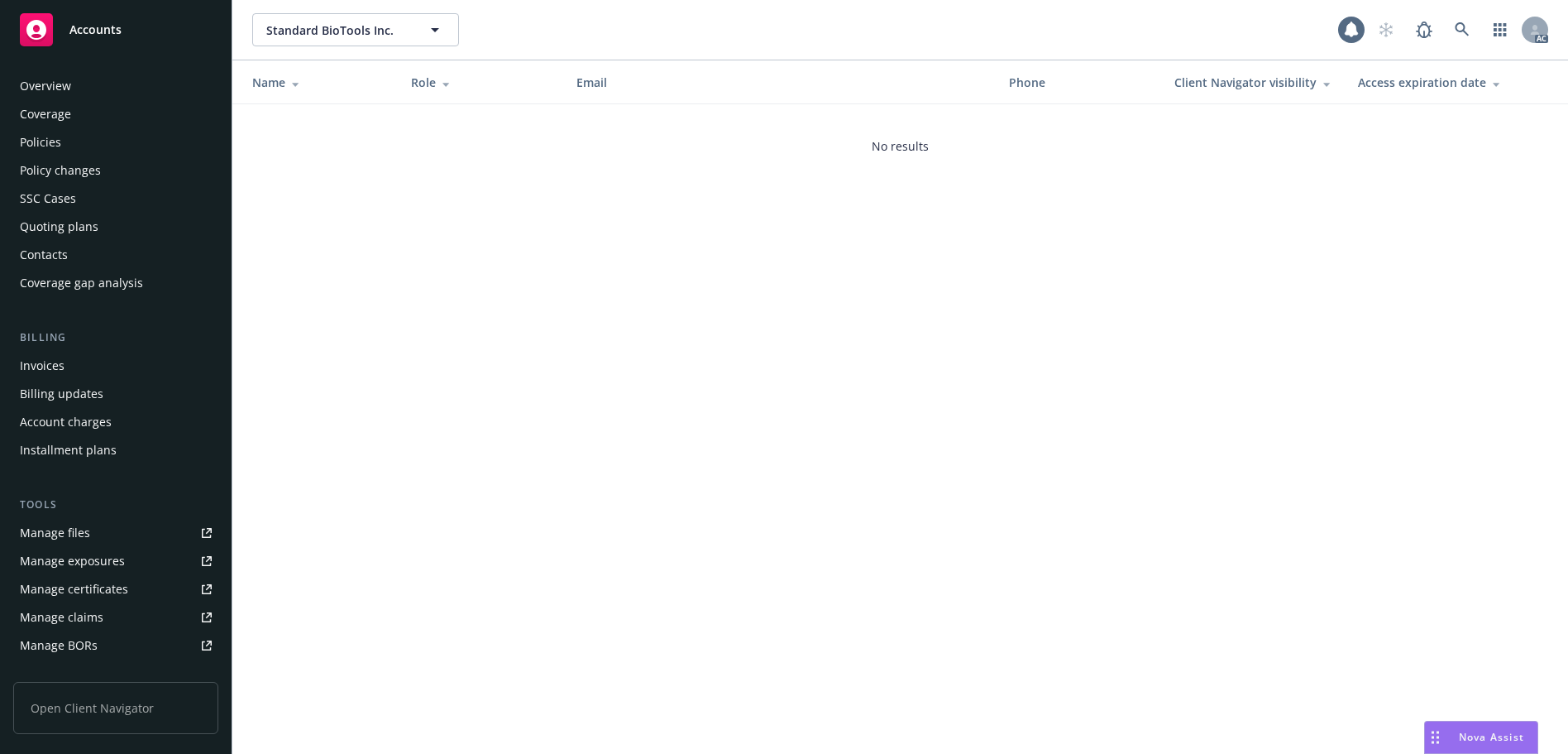
scroll to position [296, 0]
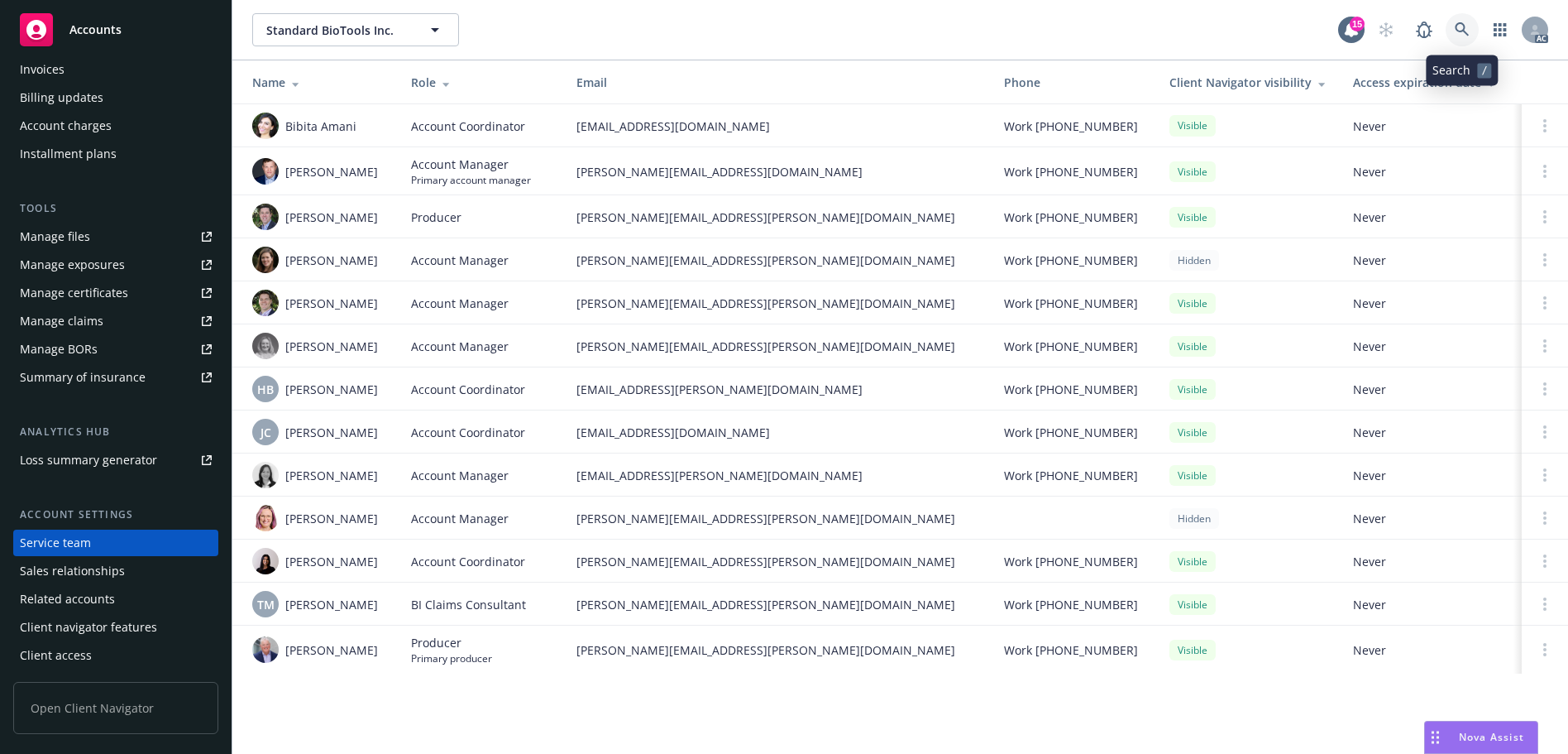
click at [1478, 33] on link at bounding box center [1462, 30] width 33 height 33
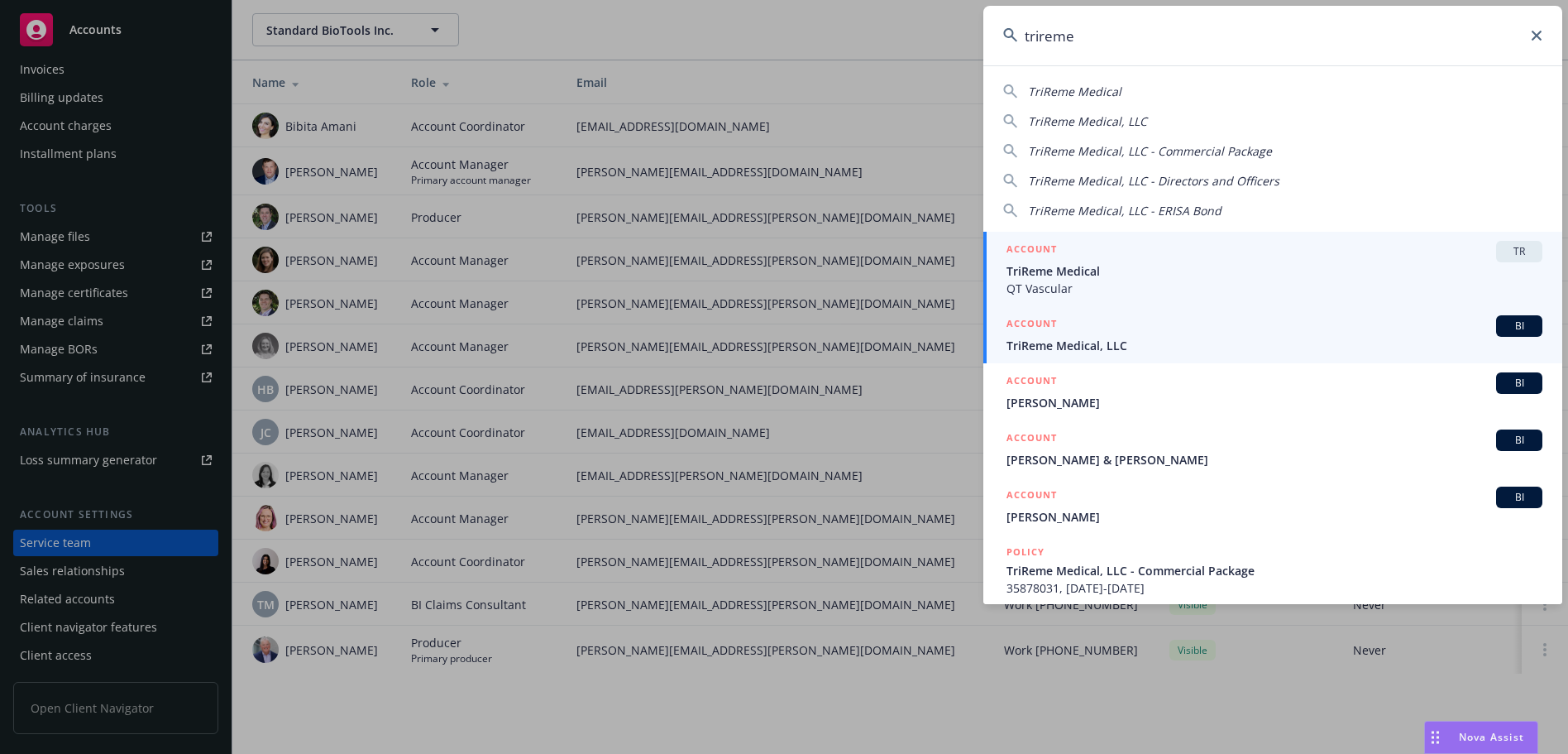
type input "trireme"
click at [1195, 335] on div "ACCOUNT BI" at bounding box center [1275, 326] width 536 height 21
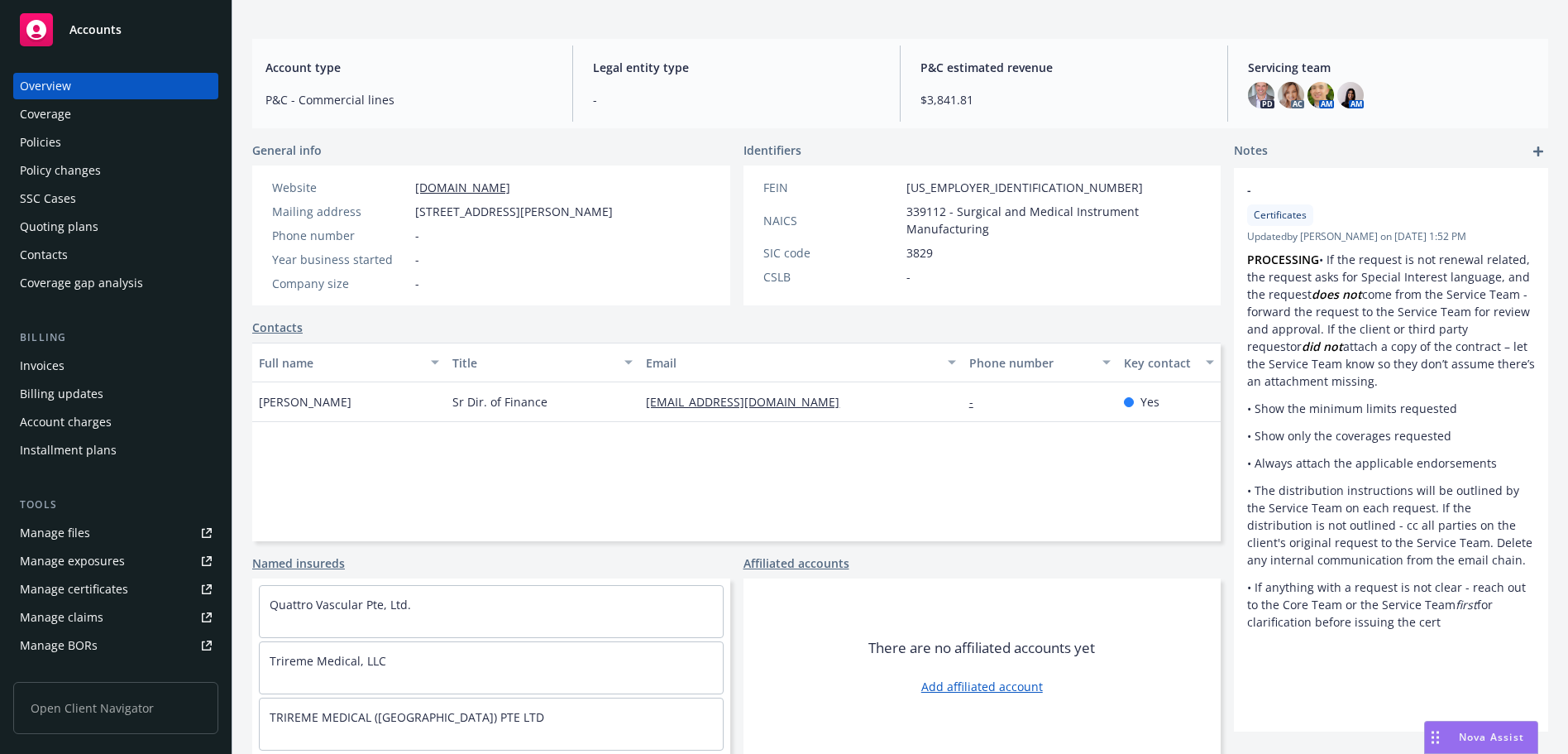
click at [59, 138] on div "Policies" at bounding box center [40, 142] width 41 height 27
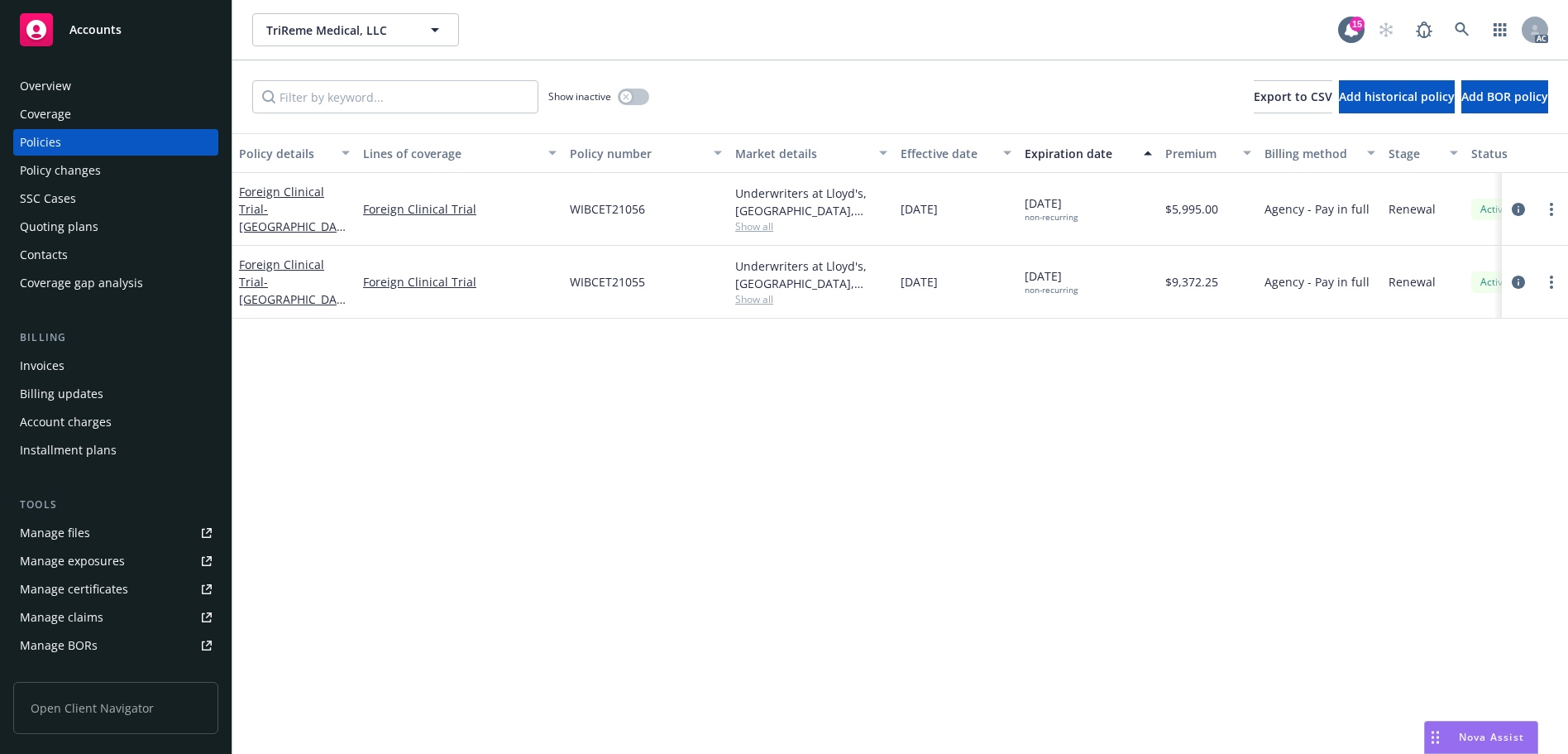
click at [83, 169] on div "Policy changes" at bounding box center [61, 170] width 81 height 27
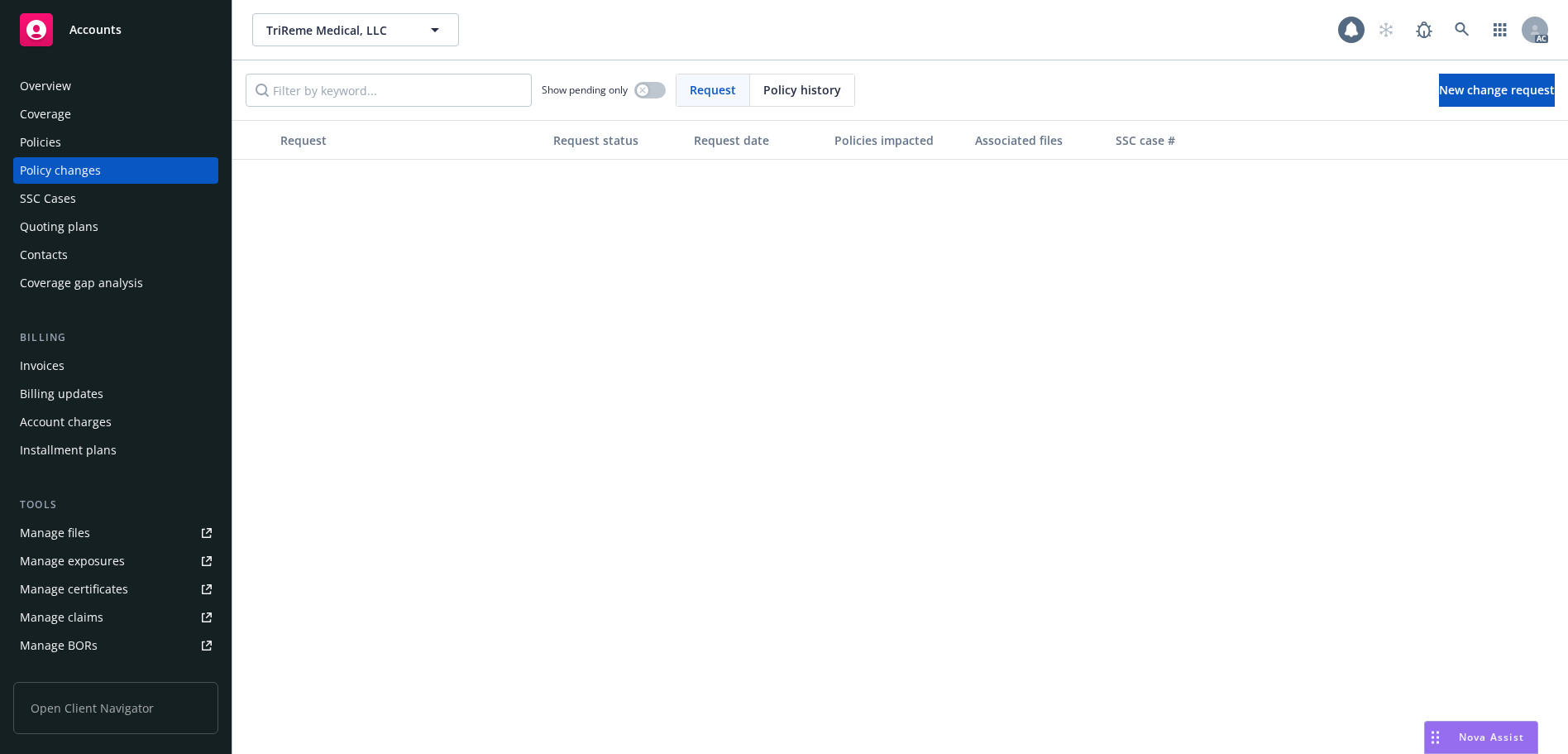
click at [816, 80] on div "Policy history" at bounding box center [802, 89] width 104 height 32
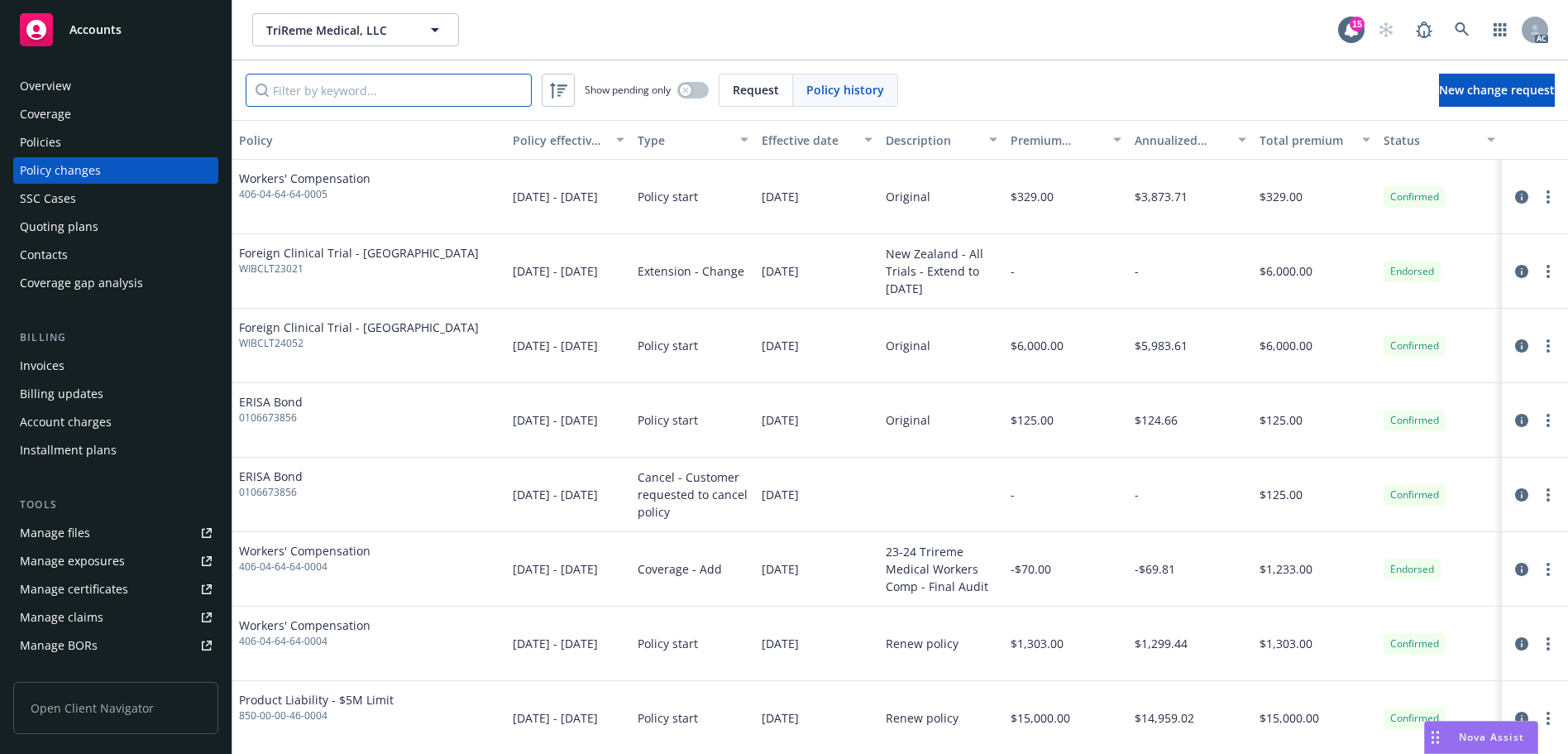
click at [447, 92] on input "Filter by keyword..." at bounding box center [389, 90] width 286 height 33
paste input "[US_VEHICLE_IDENTIFICATION_NUMBER]"
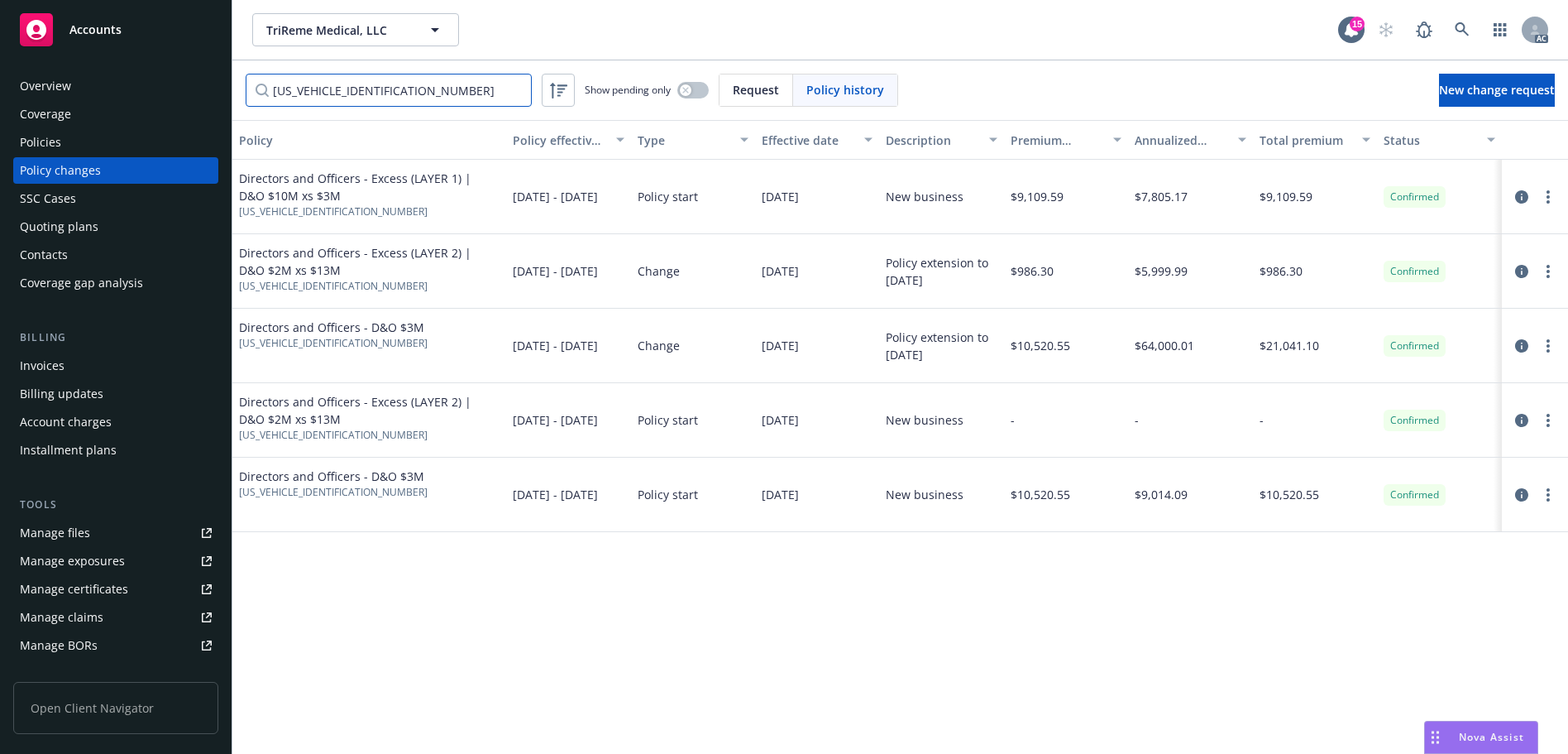
type input "[US_VEHICLE_IDENTIFICATION_NUMBER]"
click at [73, 364] on div "Invoices" at bounding box center [116, 366] width 192 height 27
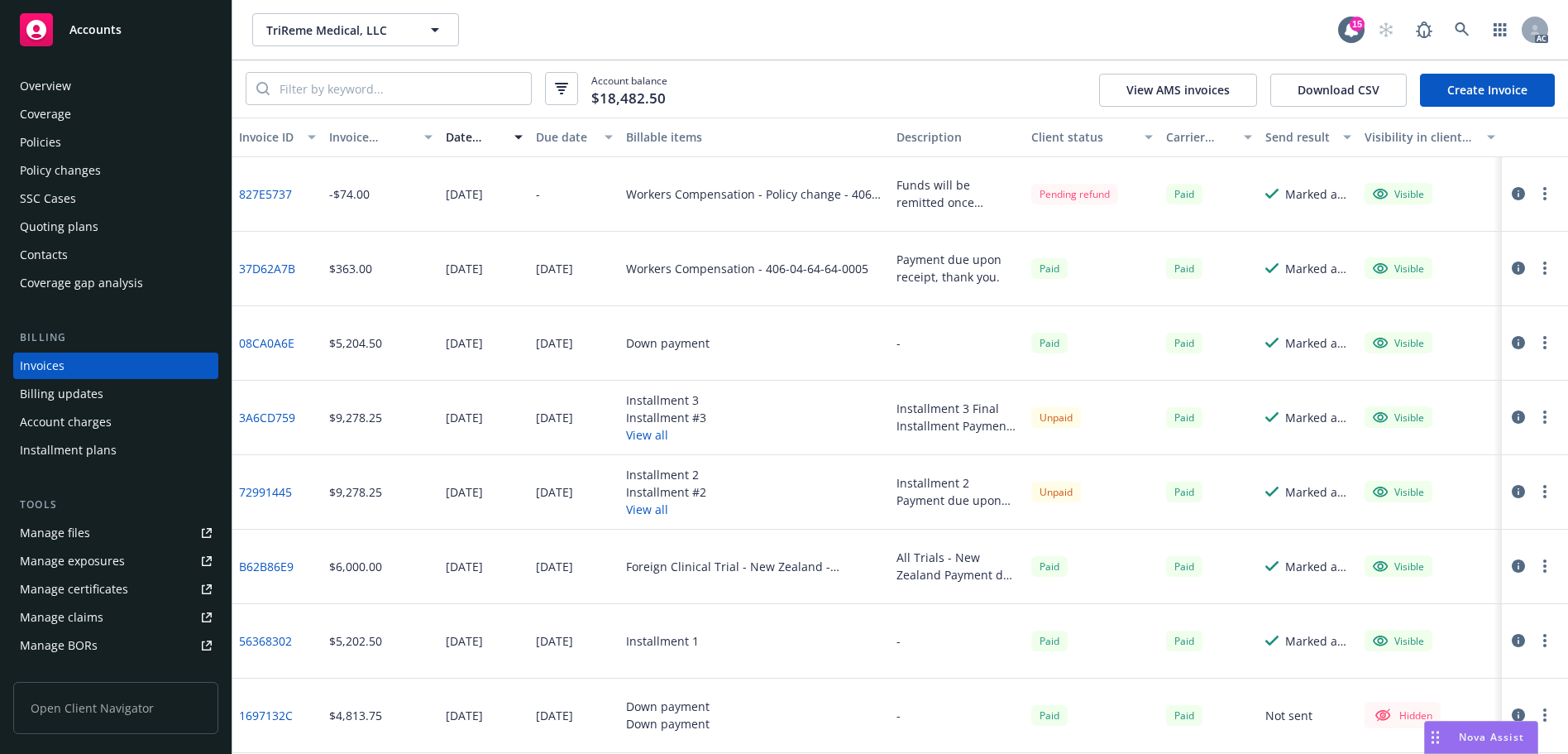
click at [96, 94] on div "Overview" at bounding box center [116, 87] width 192 height 27
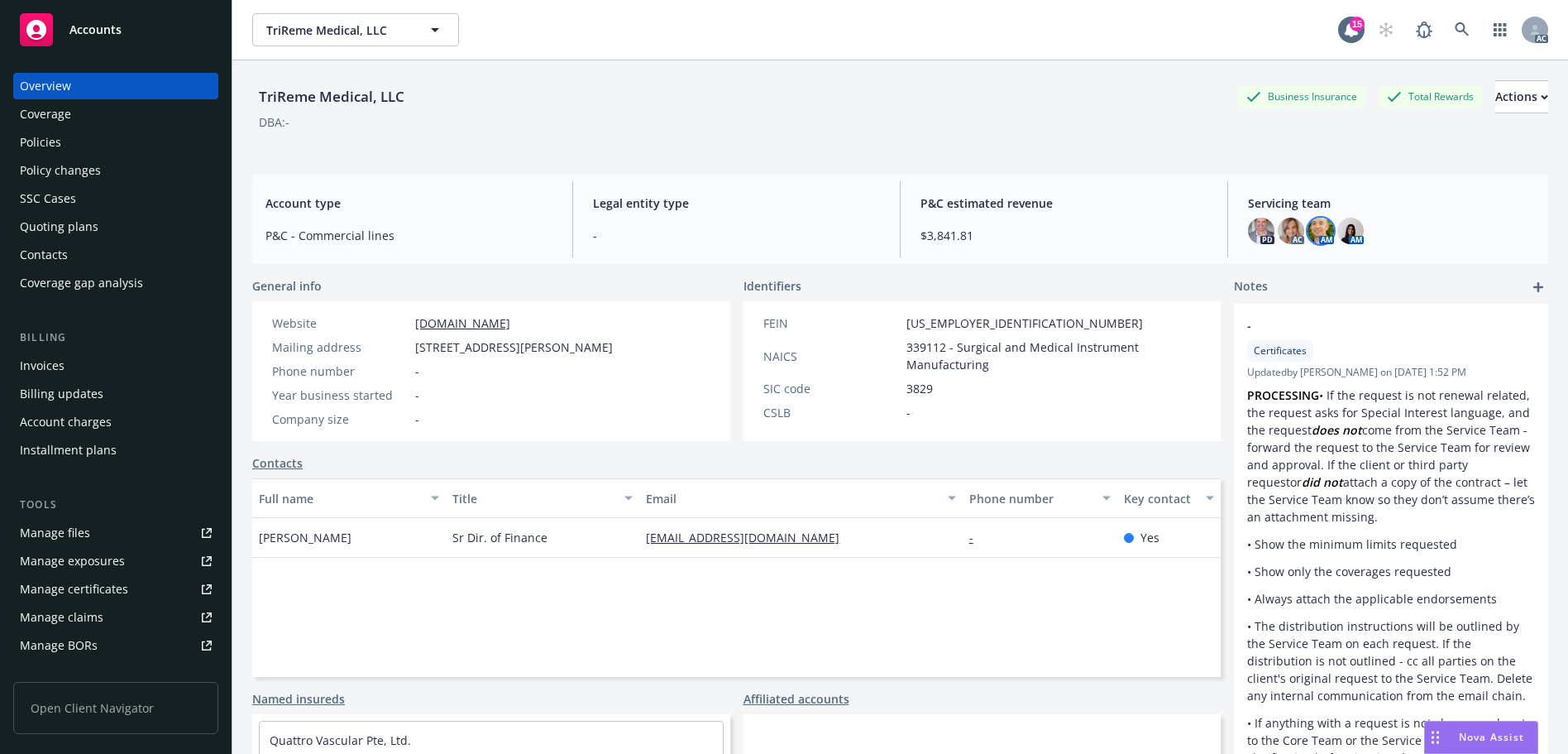
click at [1317, 227] on img at bounding box center [1321, 231] width 27 height 27
click at [1174, 178] on div "Account type P&C - Commercial lines Legal entity type - P&C estimated revenue $…" at bounding box center [900, 219] width 1296 height 89
click at [110, 370] on div "Invoices" at bounding box center [116, 366] width 192 height 27
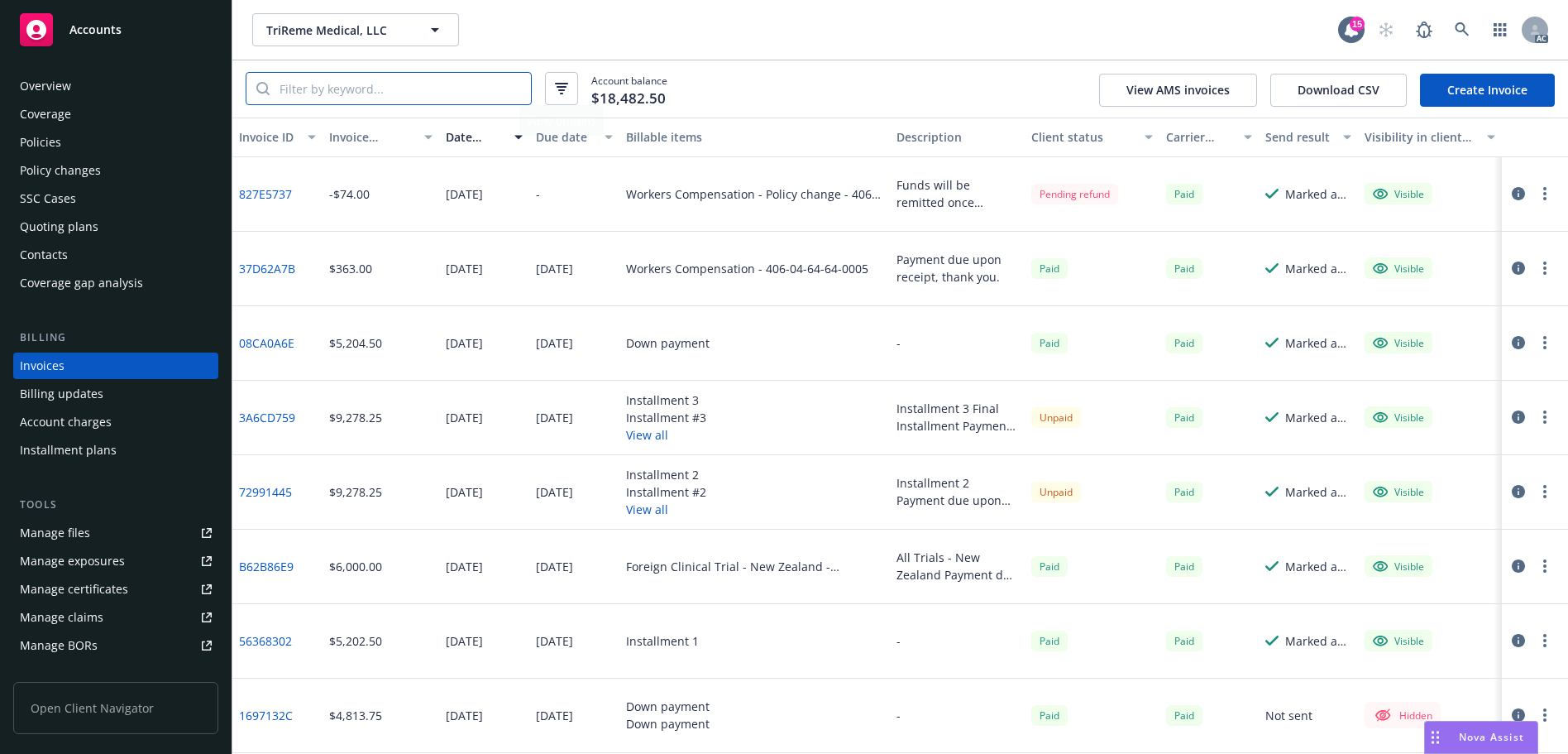
click at [428, 90] on input "search" at bounding box center [401, 88] width 261 height 32
click at [119, 171] on div "Policy changes" at bounding box center [116, 170] width 192 height 27
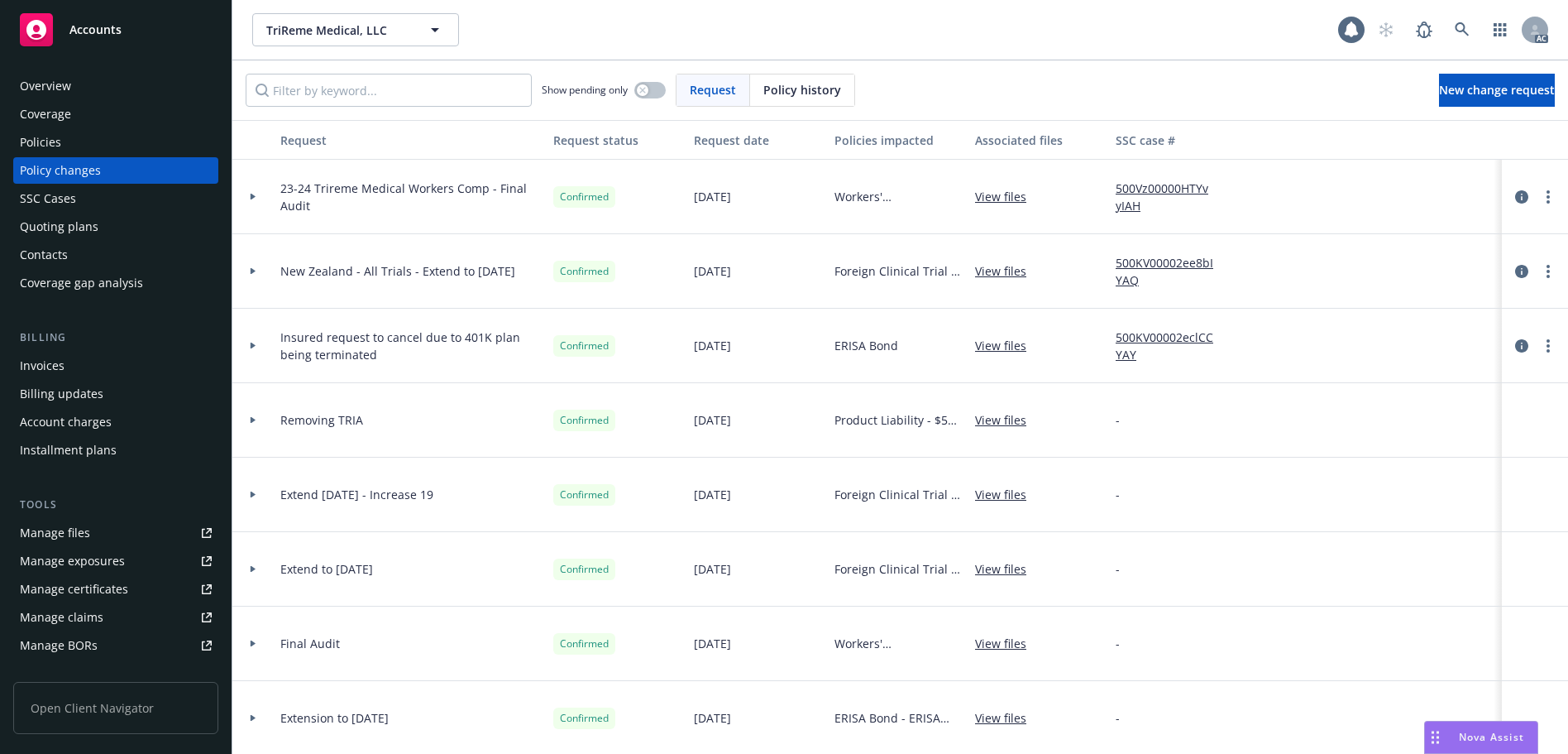
click at [826, 83] on span "Policy history" at bounding box center [802, 89] width 78 height 17
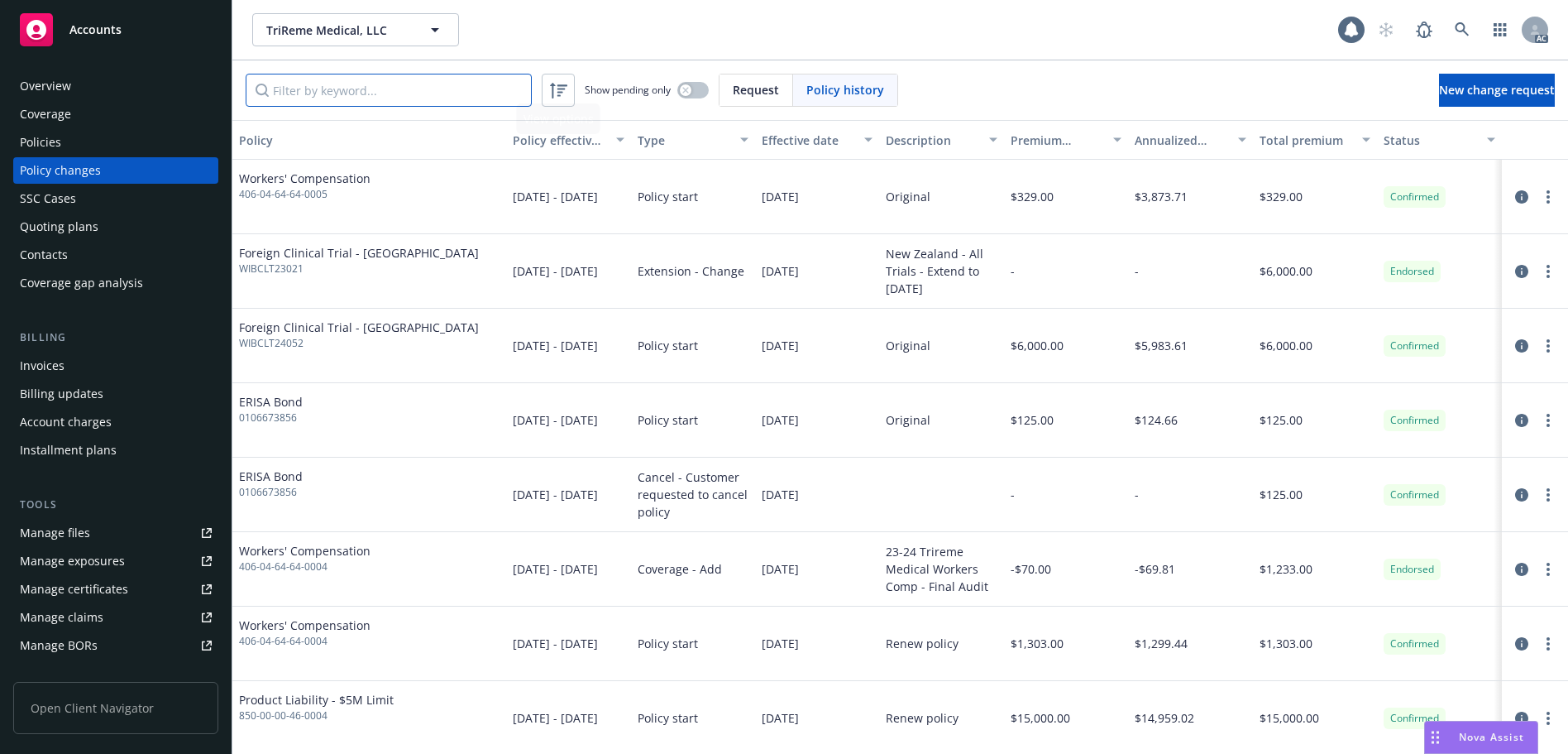
click at [368, 82] on input "Filter by keyword..." at bounding box center [389, 90] width 286 height 33
paste input "[US_VEHICLE_IDENTIFICATION_NUMBER]"
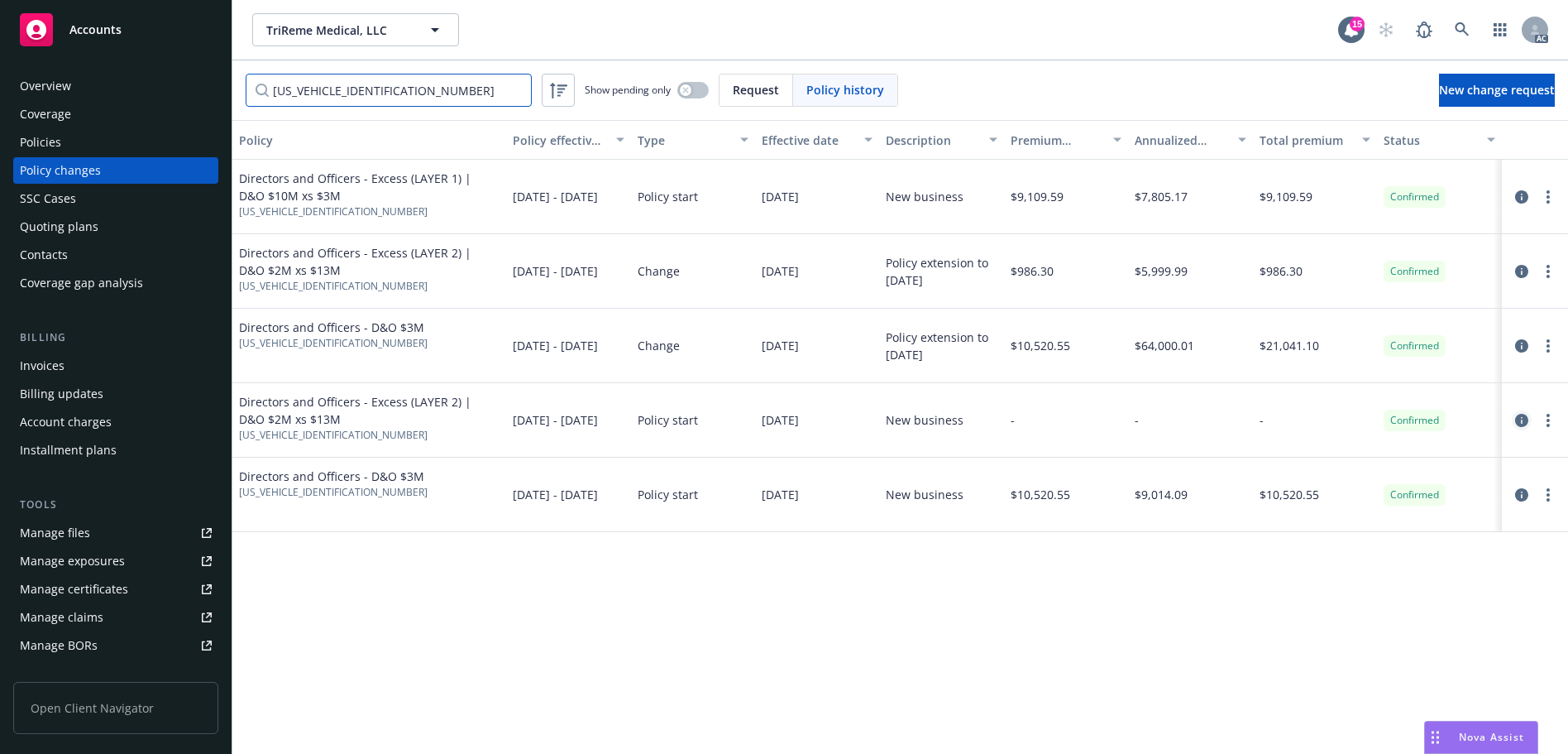
type input "[US_VEHICLE_IDENTIFICATION_NUMBER]"
click at [1521, 415] on icon "circleInformation" at bounding box center [1522, 420] width 13 height 13
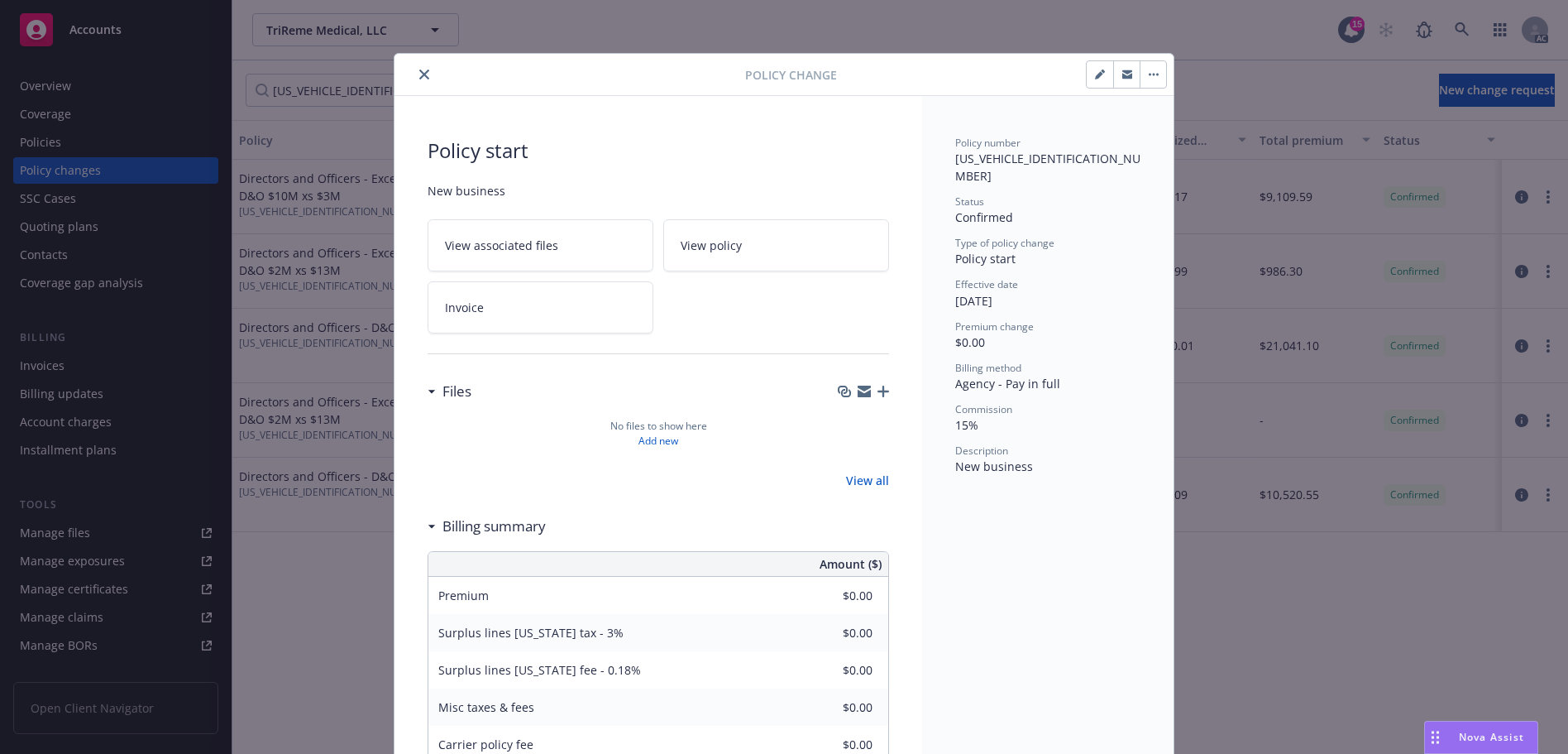
scroll to position [22, 0]
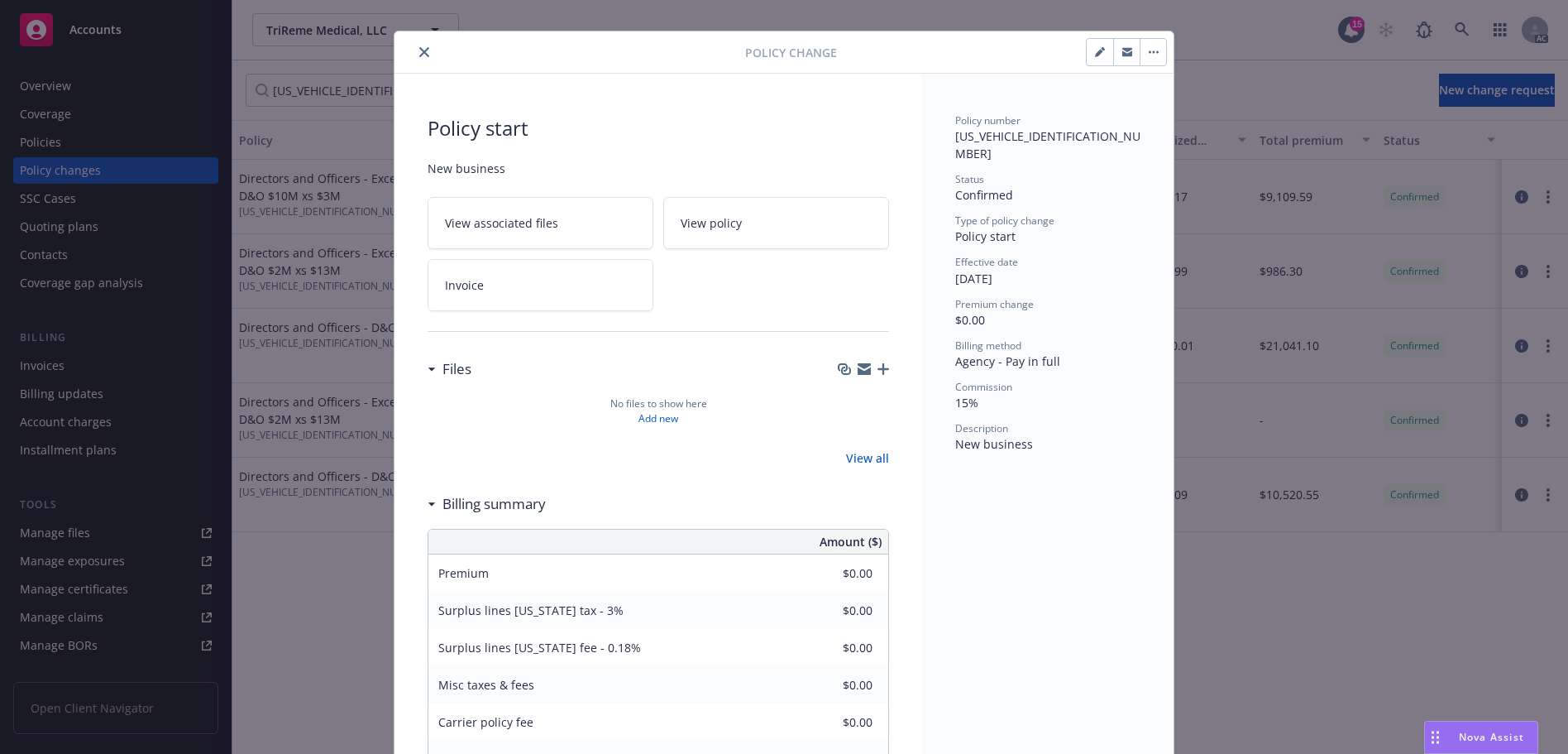
click at [424, 61] on button "close" at bounding box center [424, 52] width 20 height 20
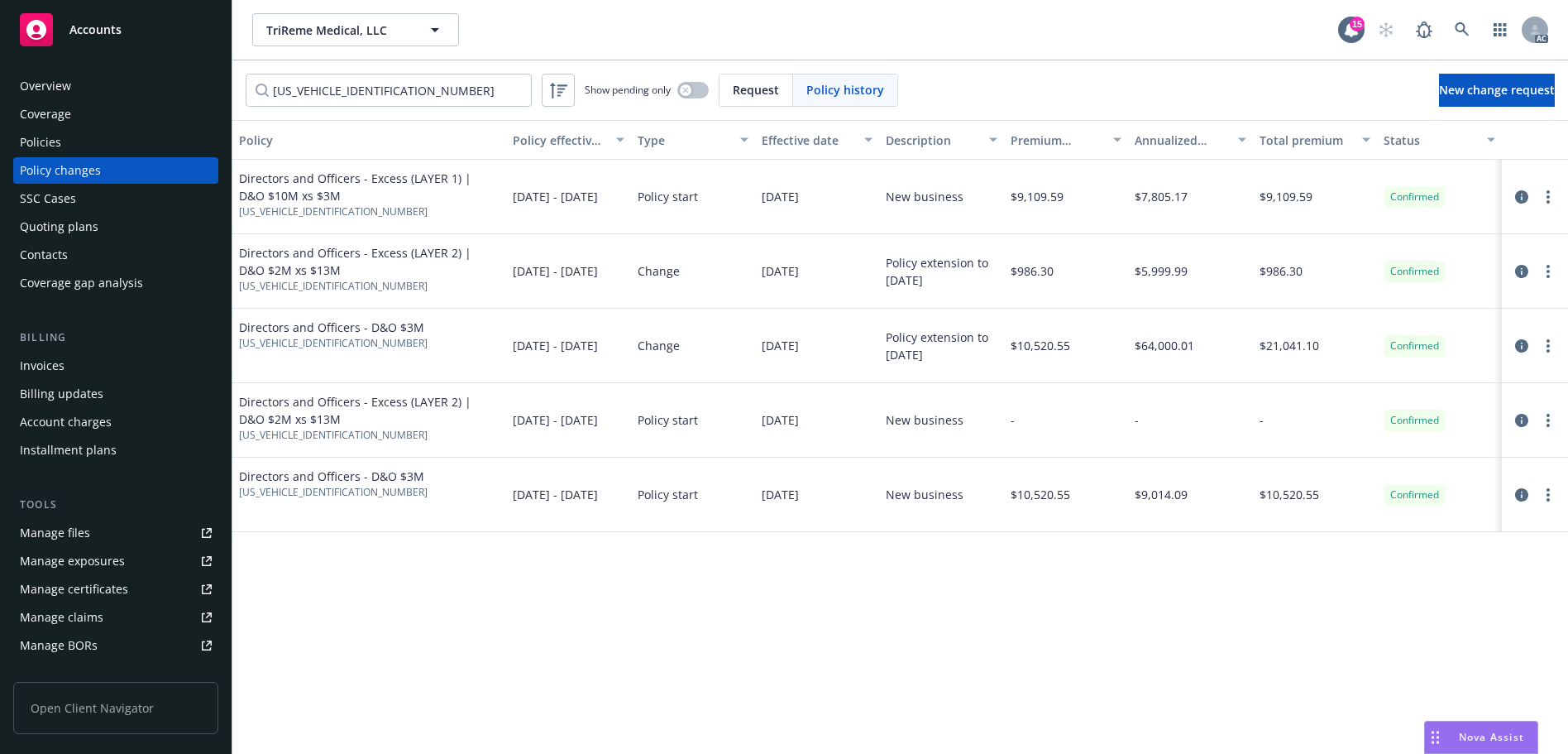
click at [79, 136] on div "Policies" at bounding box center [116, 142] width 192 height 27
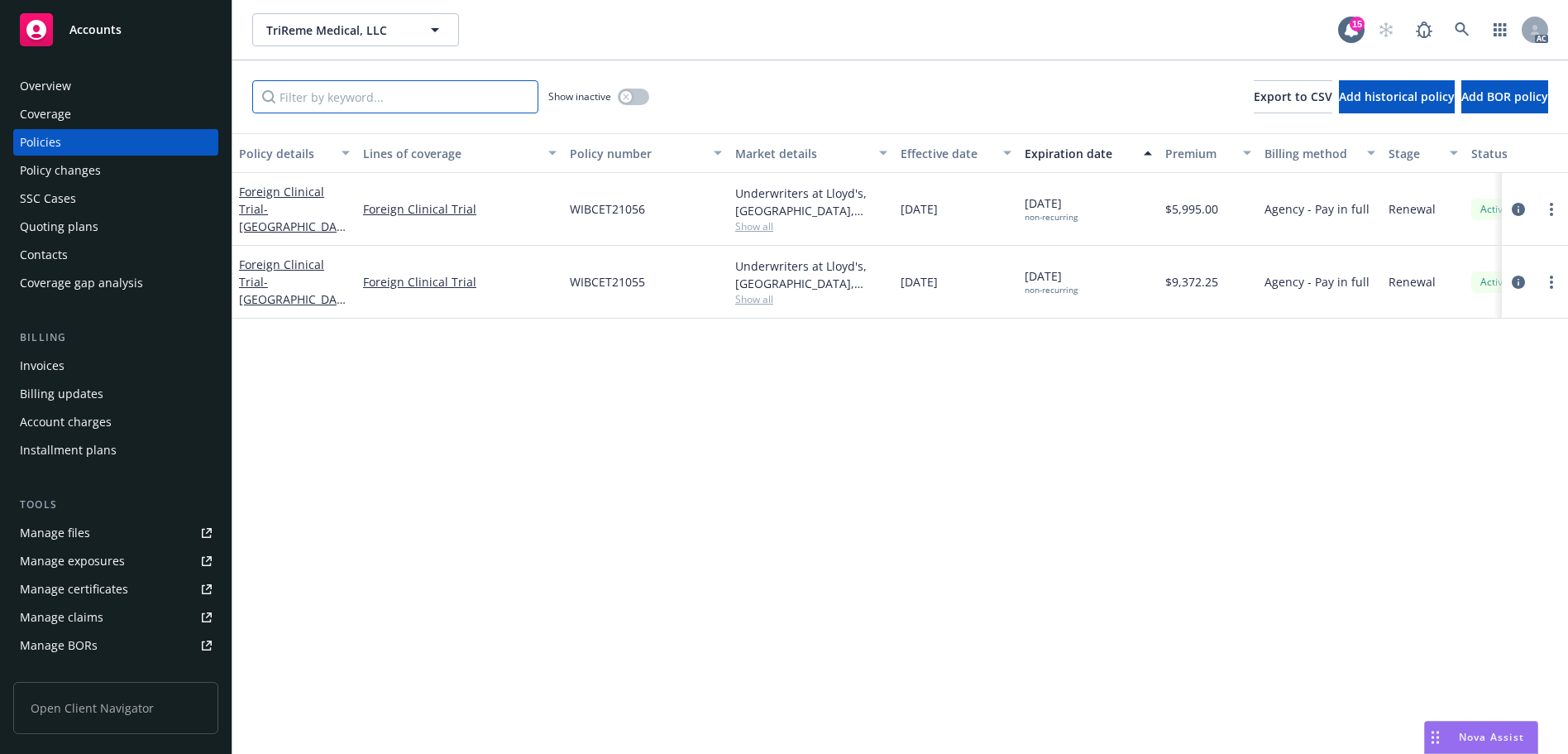
click at [439, 98] on input "Filter by keyword..." at bounding box center [395, 96] width 286 height 33
click at [633, 105] on div "Show inactive" at bounding box center [599, 96] width 101 height 33
click at [643, 98] on button "button" at bounding box center [634, 96] width 32 height 16
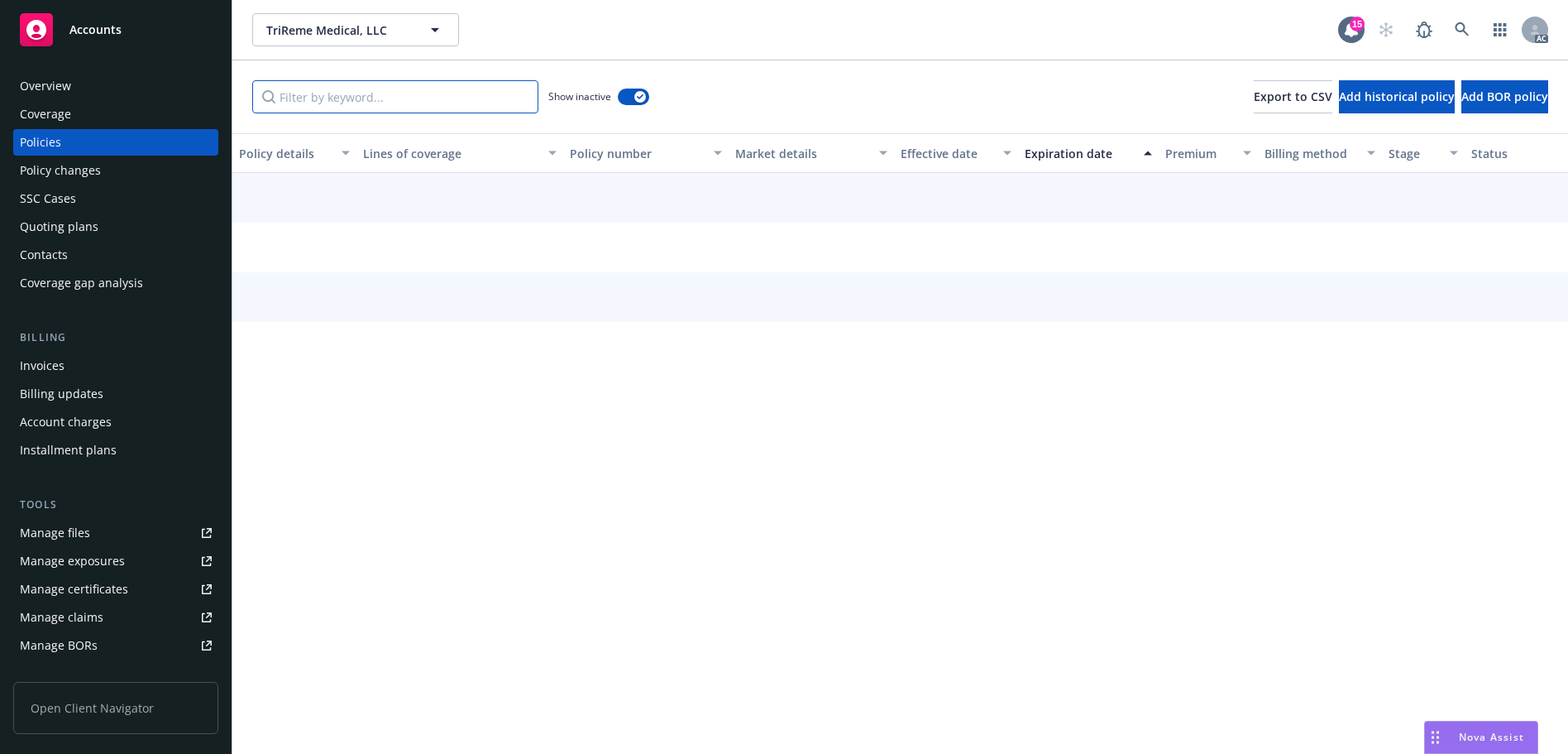
click at [436, 98] on input "Filter by keyword..." at bounding box center [395, 96] width 286 height 33
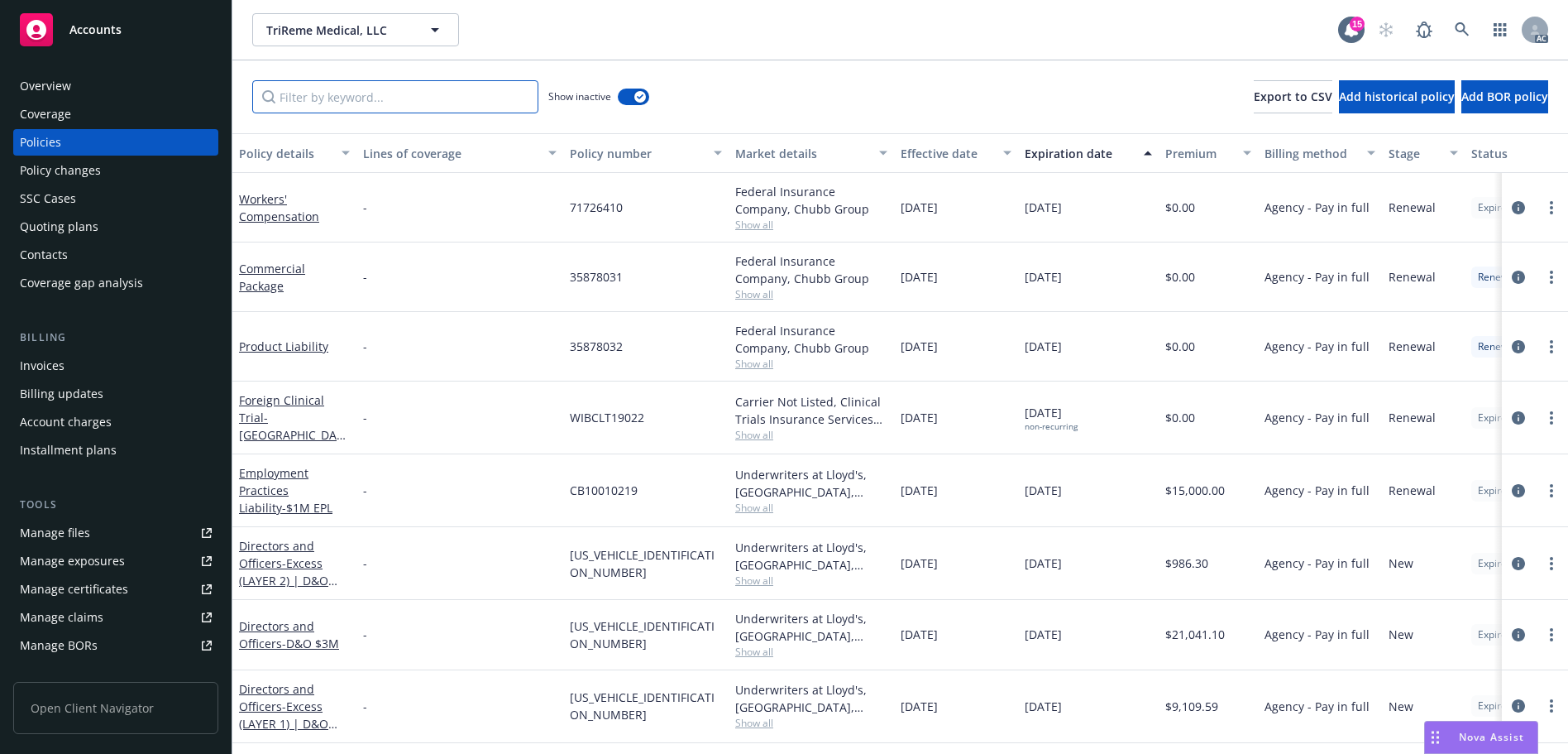
paste input "[US_VEHICLE_IDENTIFICATION_NUMBER]"
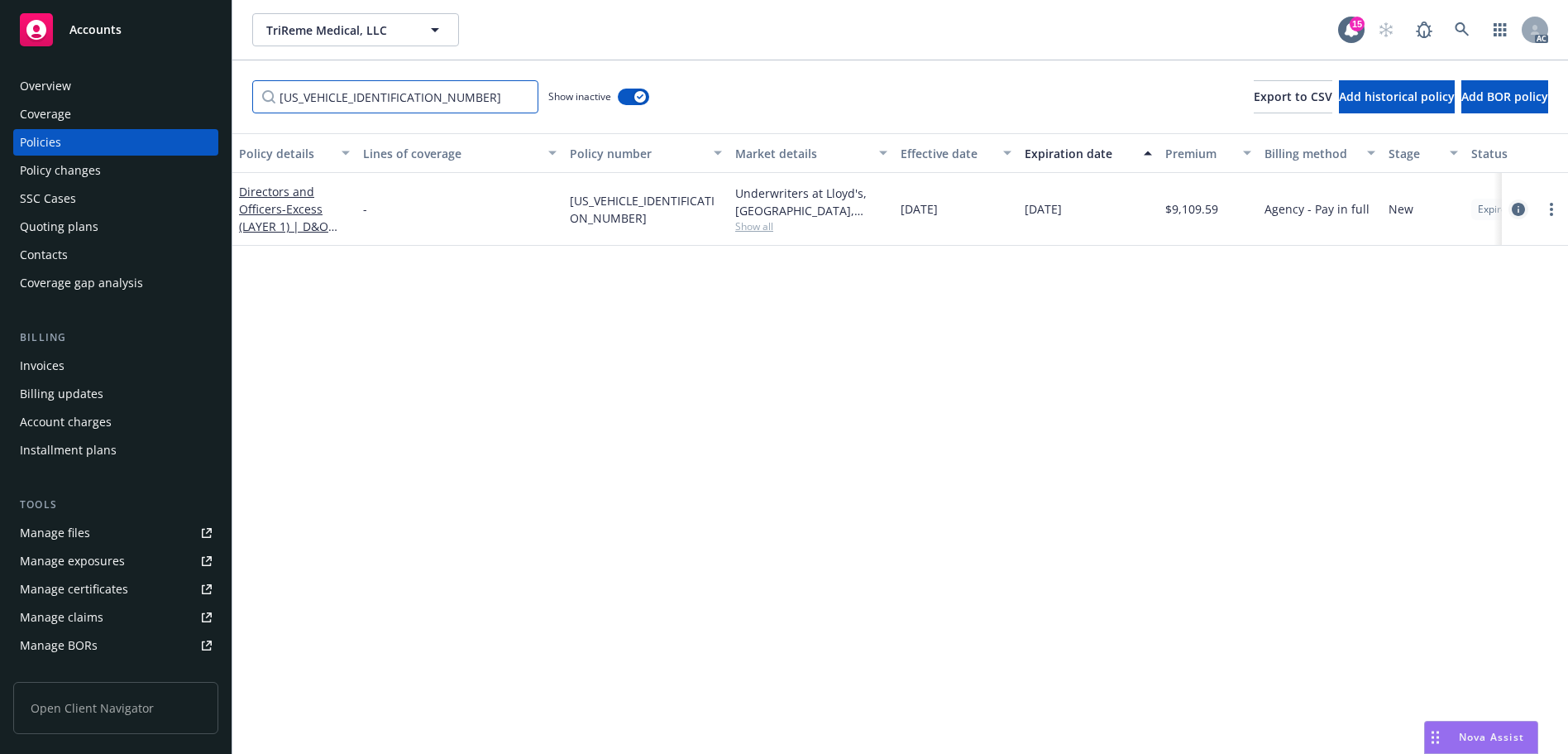
type input "[US_VEHICLE_IDENTIFICATION_NUMBER]"
click at [1516, 208] on icon "circleInformation" at bounding box center [1519, 210] width 13 height 13
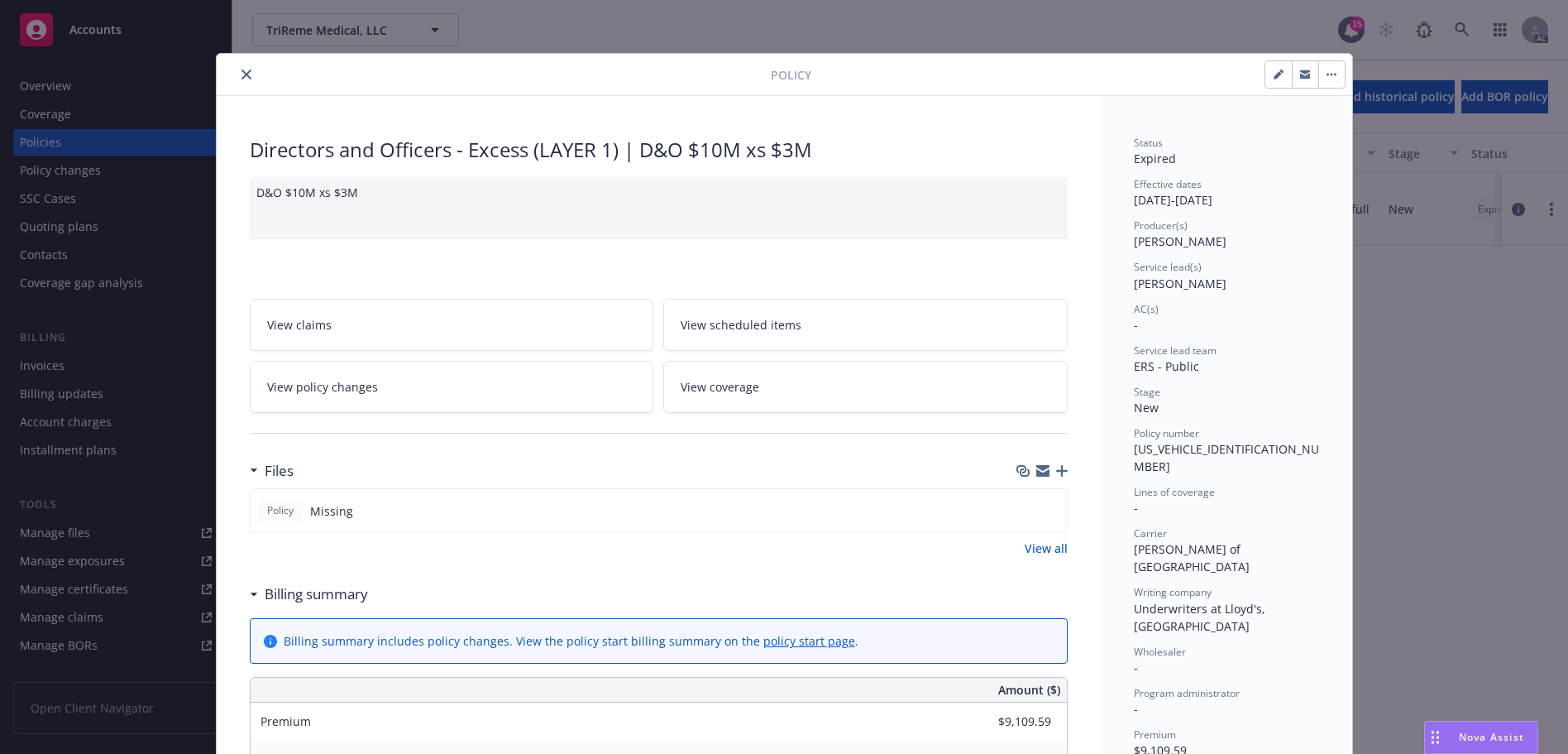
click at [241, 74] on icon "close" at bounding box center [246, 74] width 10 height 10
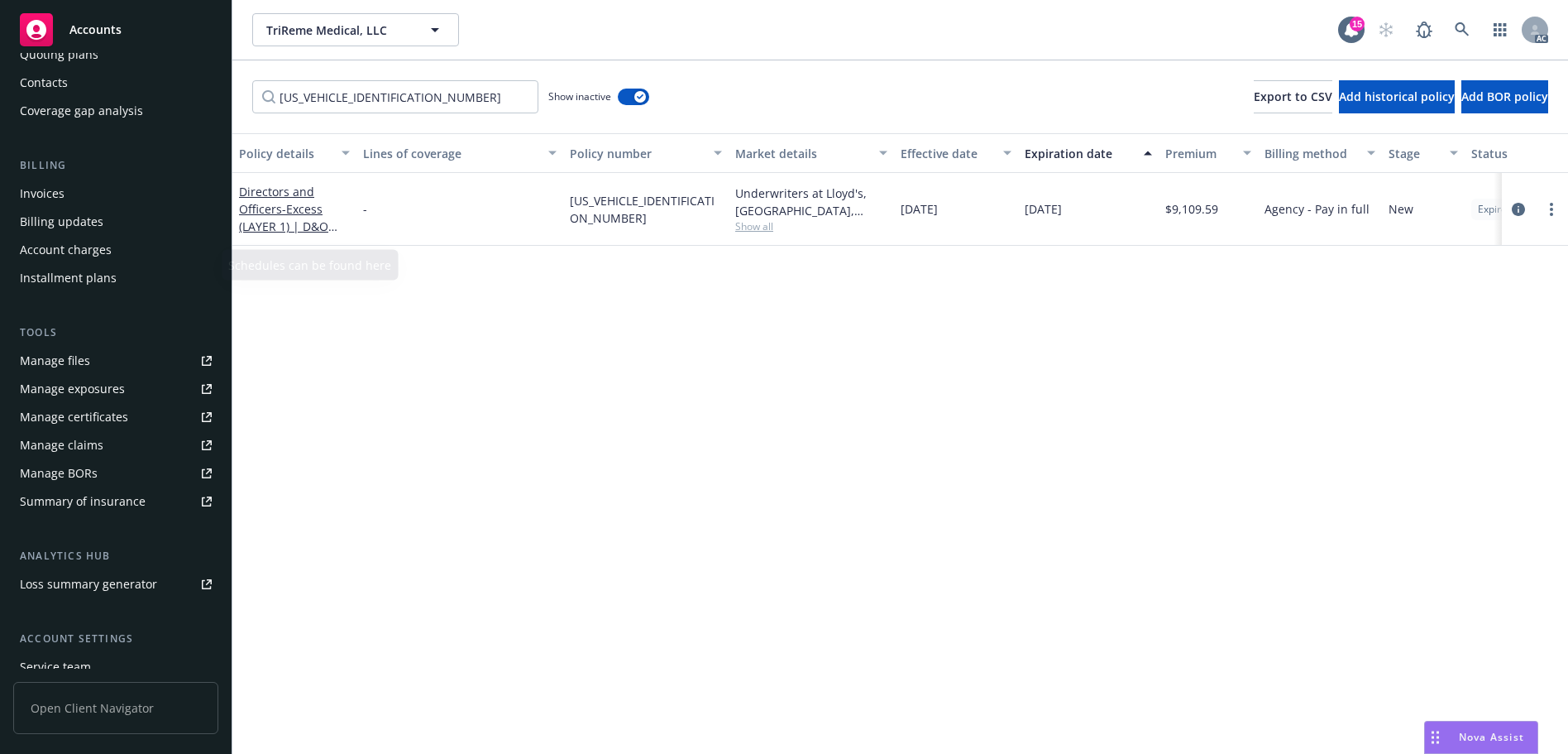
scroll to position [296, 0]
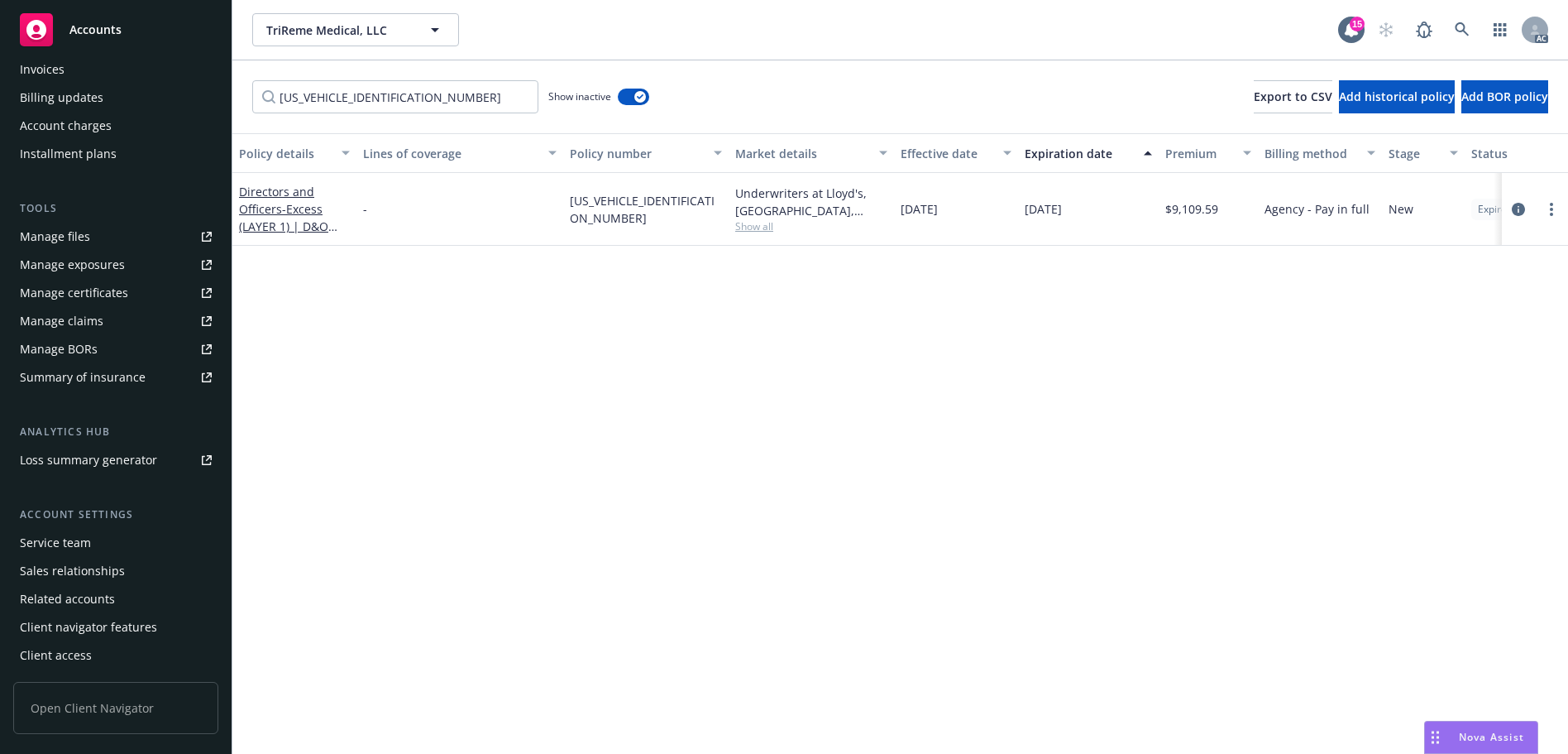
click at [113, 545] on div "Service team" at bounding box center [116, 543] width 192 height 27
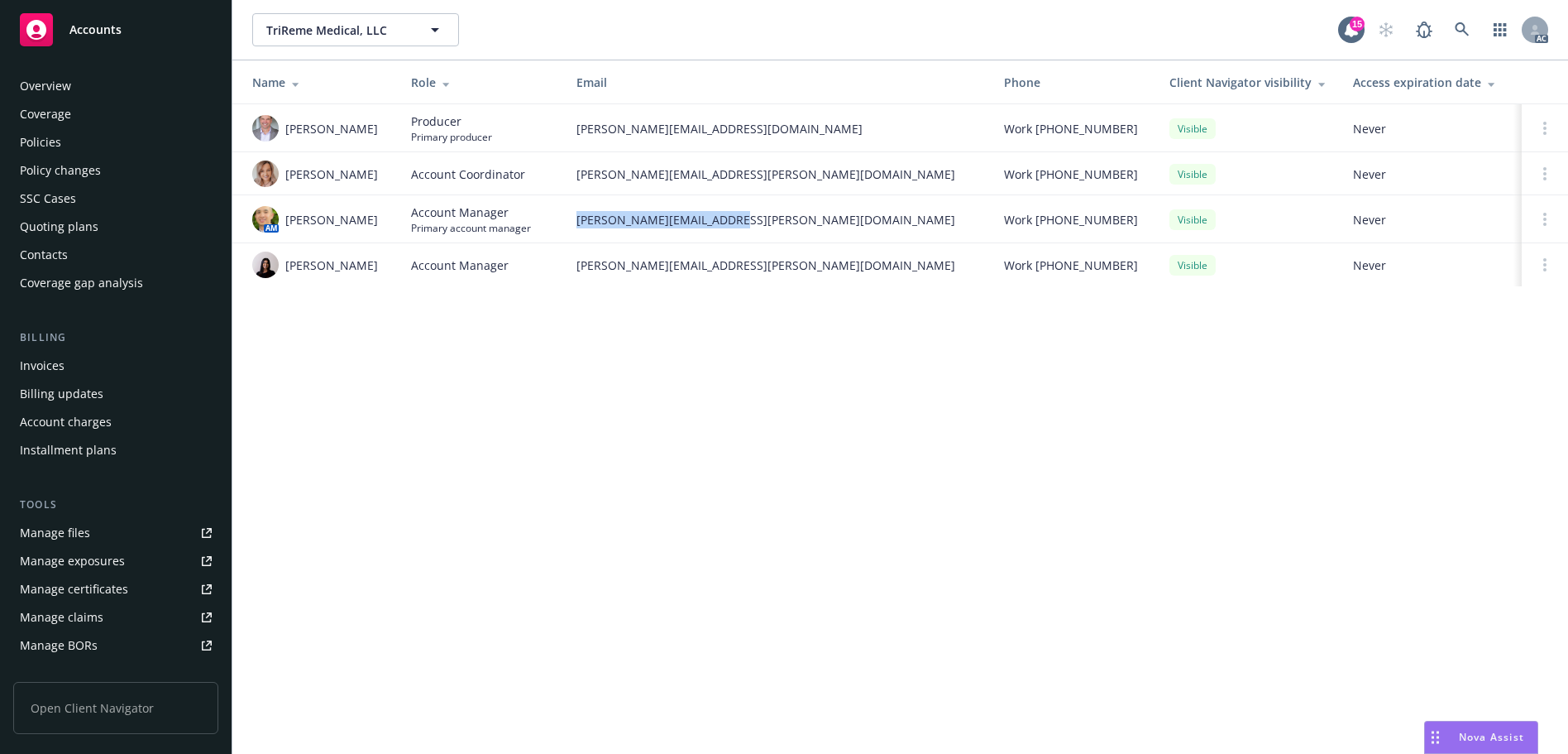
drag, startPoint x: 731, startPoint y: 214, endPoint x: 574, endPoint y: 214, distance: 157.0
click at [574, 214] on td "[PERSON_NAME][EMAIL_ADDRESS][PERSON_NAME][DOMAIN_NAME]" at bounding box center [777, 219] width 428 height 48
copy span "[PERSON_NAME][EMAIL_ADDRESS][PERSON_NAME][DOMAIN_NAME]"
